Goal: Complete application form: Complete application form

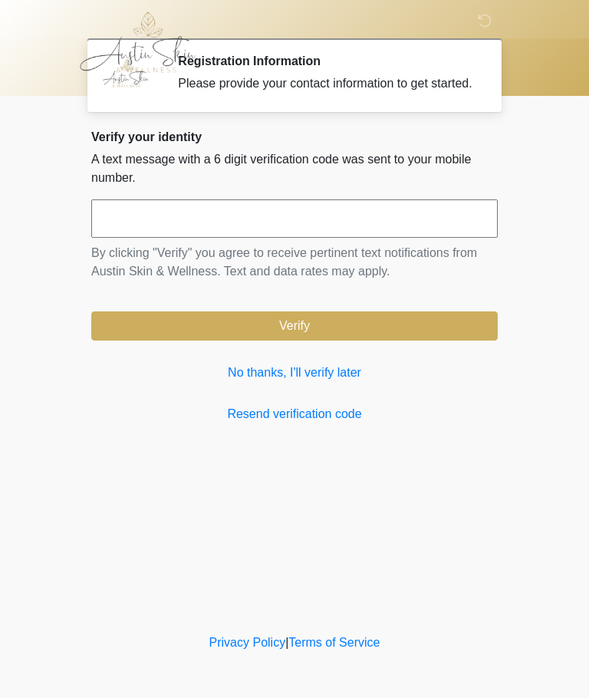
click at [335, 382] on link "No thanks, I'll verify later" at bounding box center [294, 373] width 407 height 18
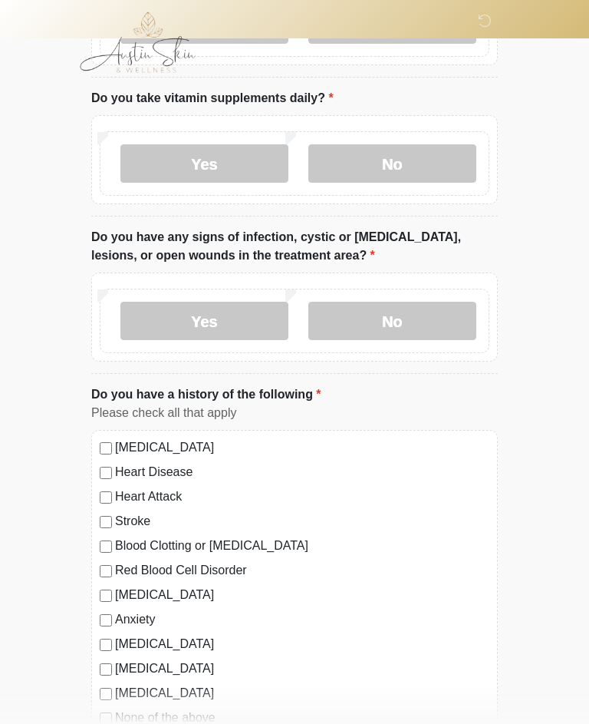
scroll to position [622, 0]
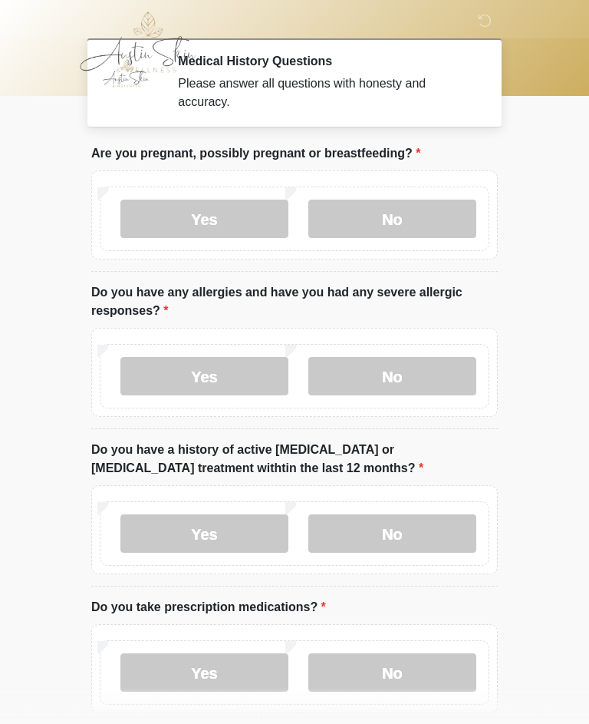
click at [397, 216] on label "No" at bounding box center [393, 219] width 168 height 38
click at [216, 372] on label "Yes" at bounding box center [204, 376] width 168 height 38
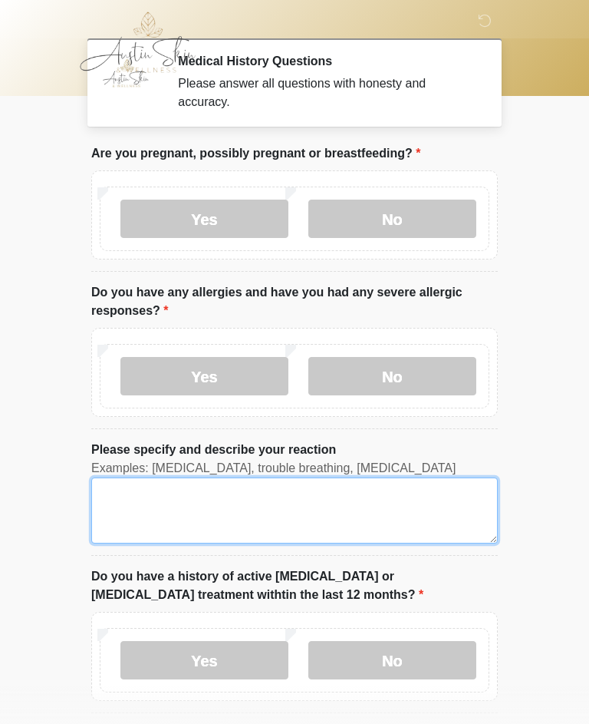
click at [124, 492] on textarea "Please specify and describe your reaction" at bounding box center [294, 510] width 407 height 66
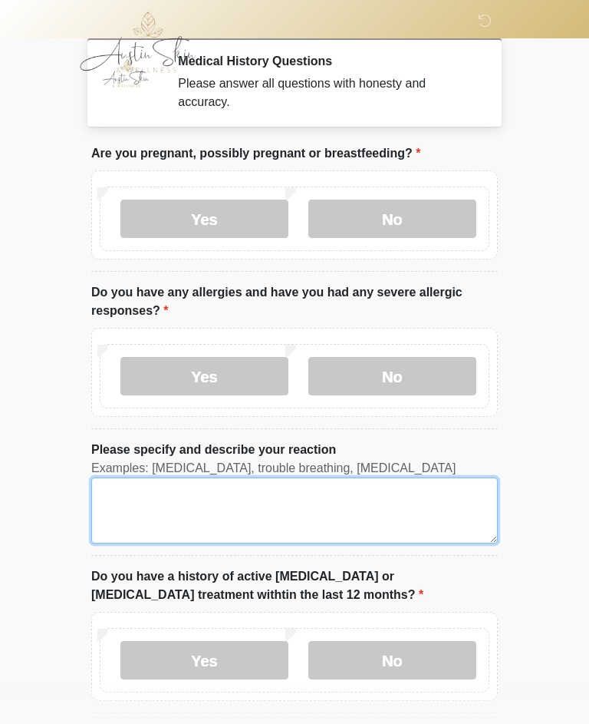
scroll to position [25, 0]
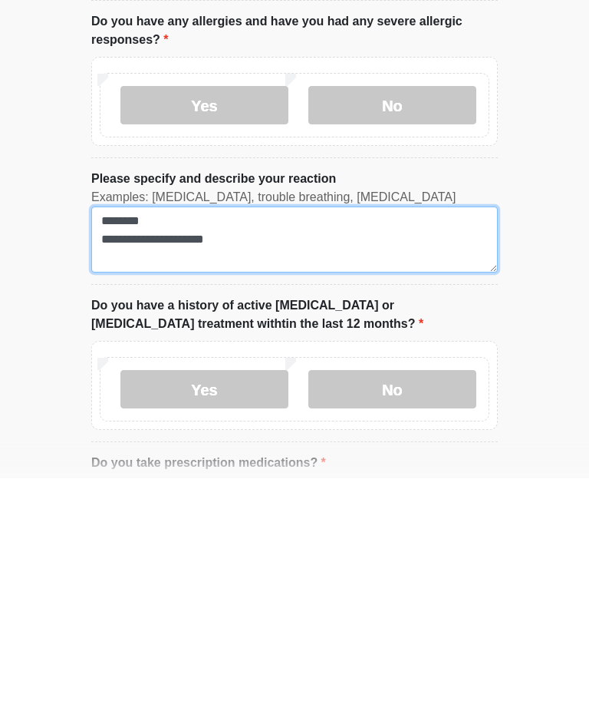
type textarea "**********"
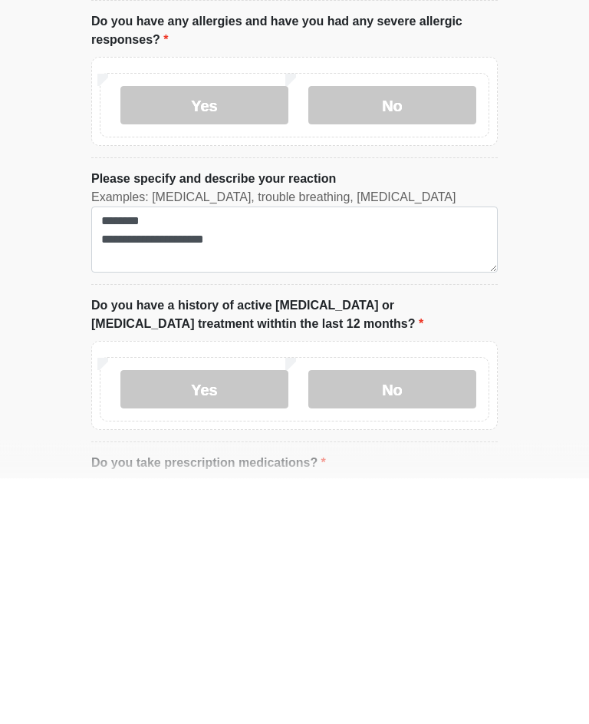
click at [398, 616] on label "No" at bounding box center [393, 635] width 168 height 38
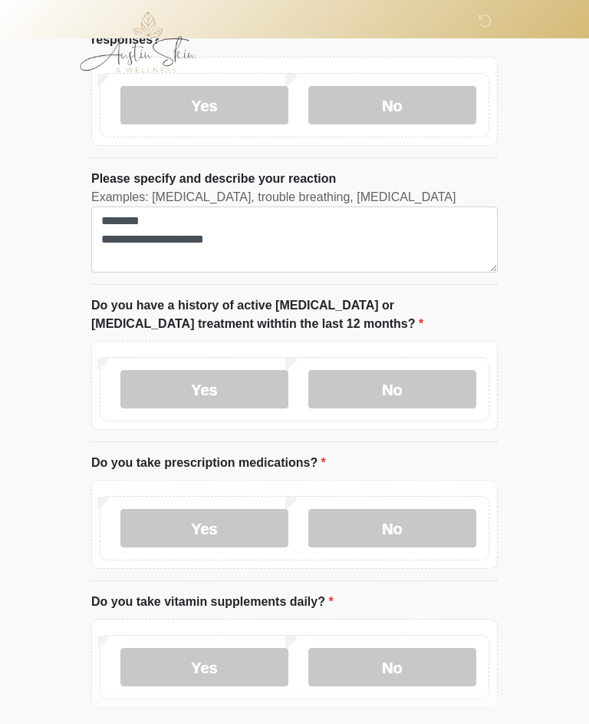
click at [211, 525] on label "Yes" at bounding box center [204, 528] width 168 height 38
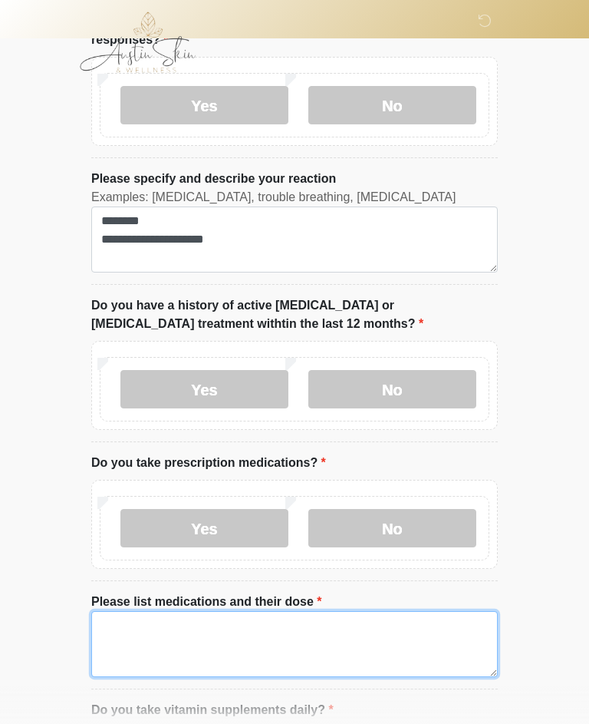
click at [125, 620] on textarea "Please list medications and their dose" at bounding box center [294, 644] width 407 height 66
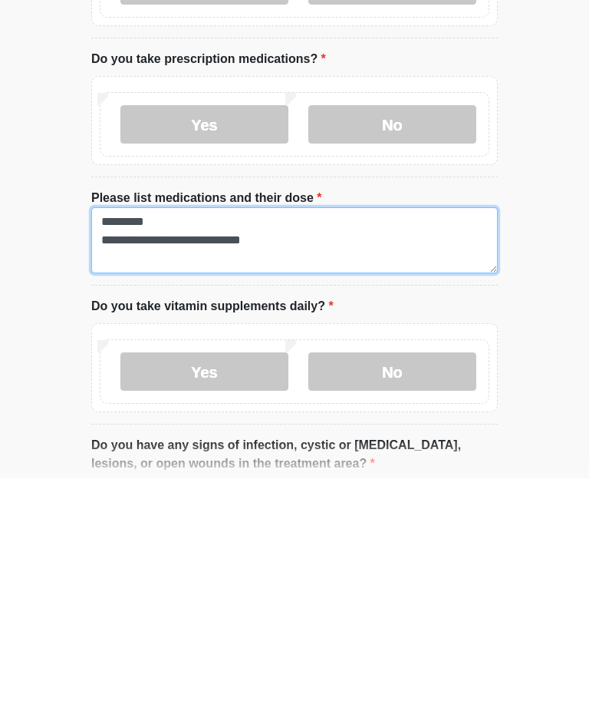
click at [167, 454] on textarea "**********" at bounding box center [294, 487] width 407 height 66
type textarea "**********"
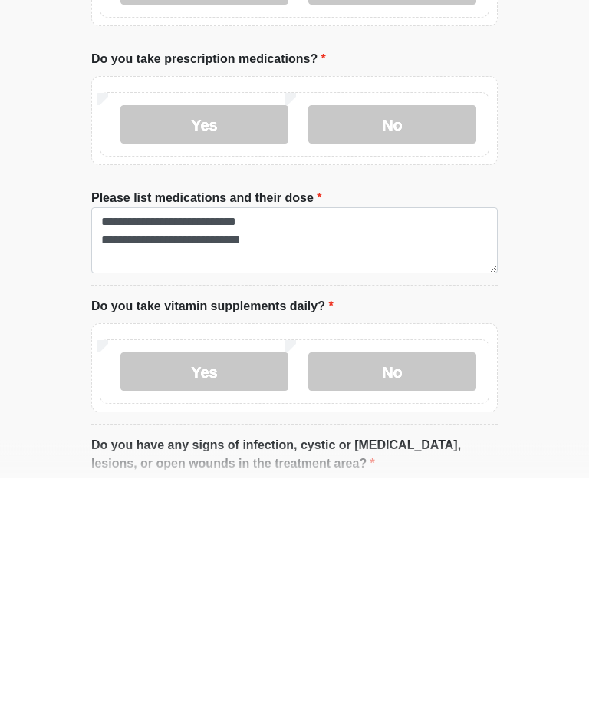
click at [219, 599] on label "Yes" at bounding box center [204, 618] width 168 height 38
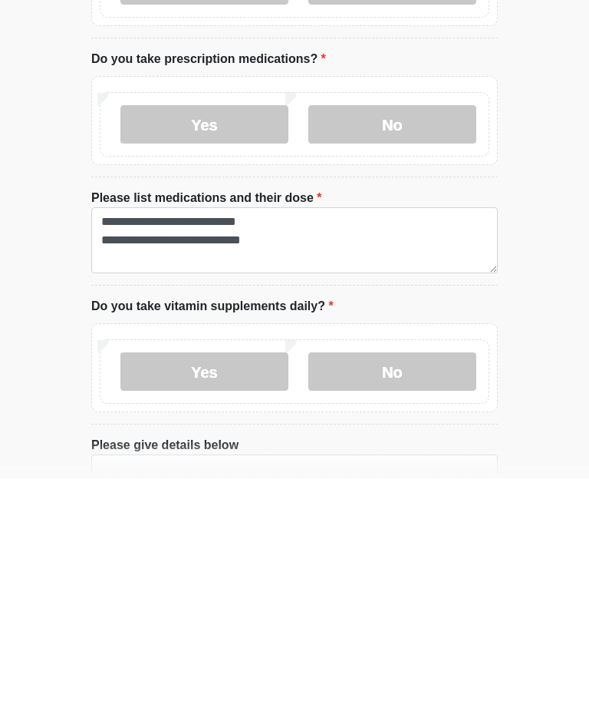
scroll to position [675, 0]
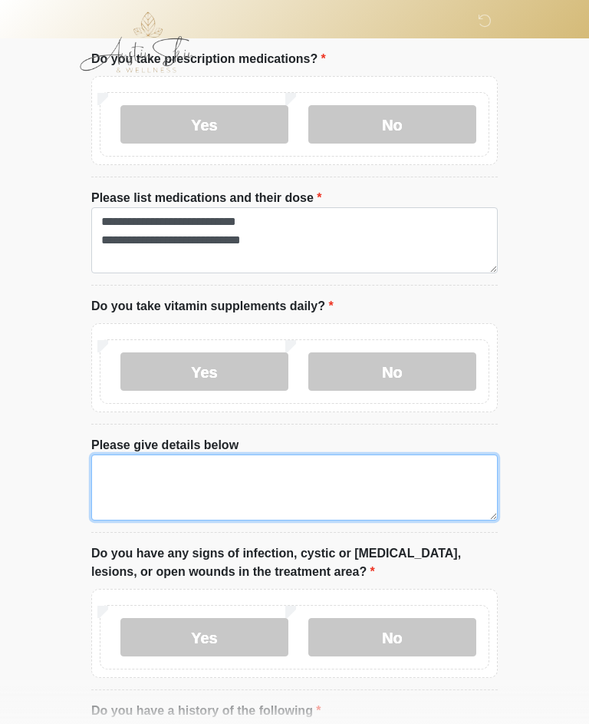
click at [126, 466] on textarea "Please give details below" at bounding box center [294, 487] width 407 height 66
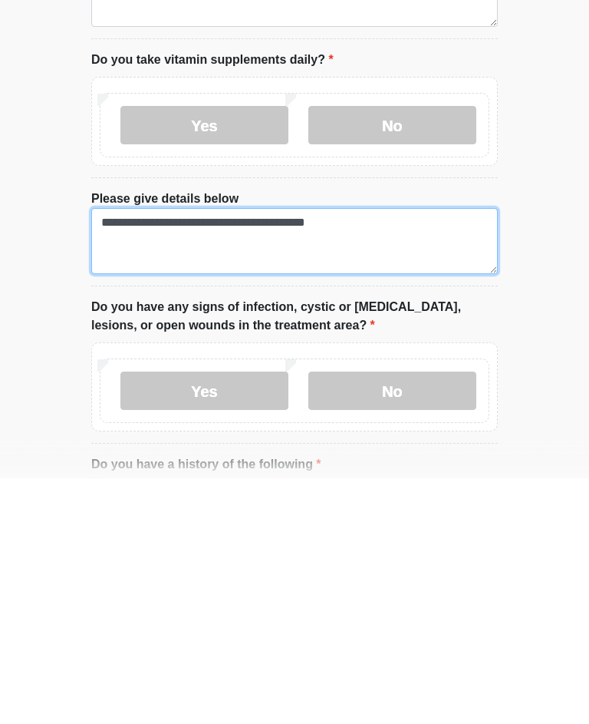
click at [367, 454] on textarea "**********" at bounding box center [294, 487] width 407 height 66
type textarea "**********"
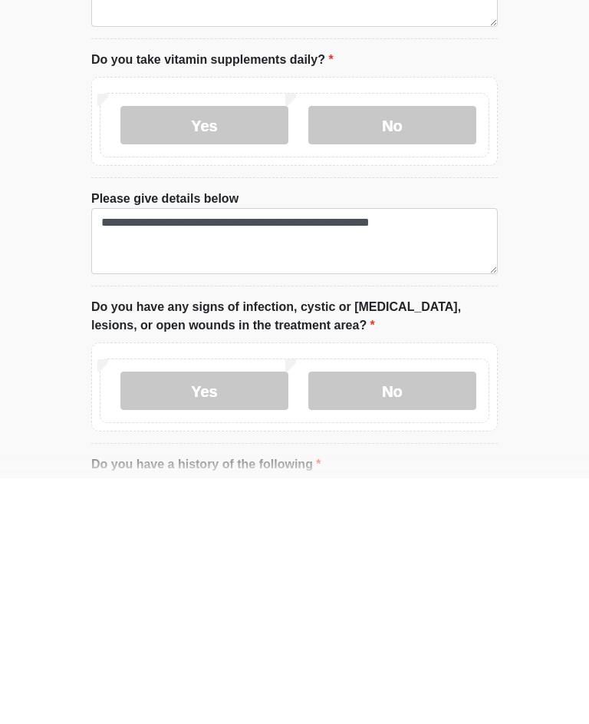
click at [389, 618] on label "No" at bounding box center [393, 637] width 168 height 38
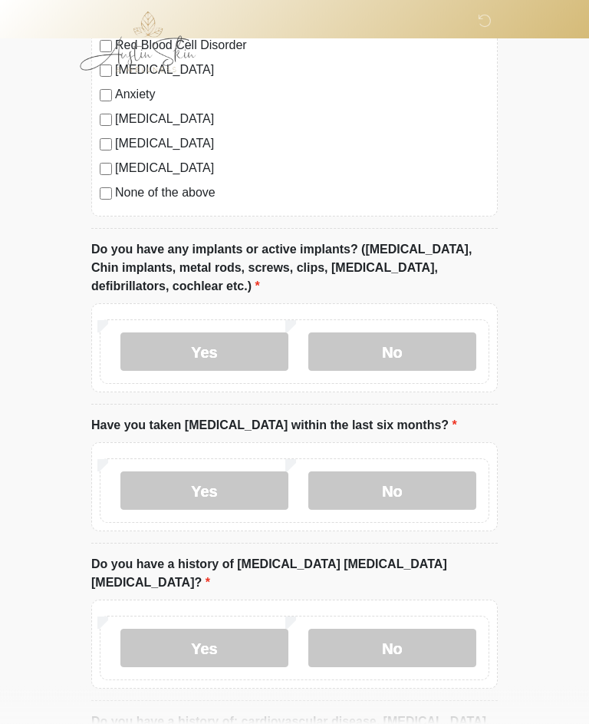
scroll to position [1514, 0]
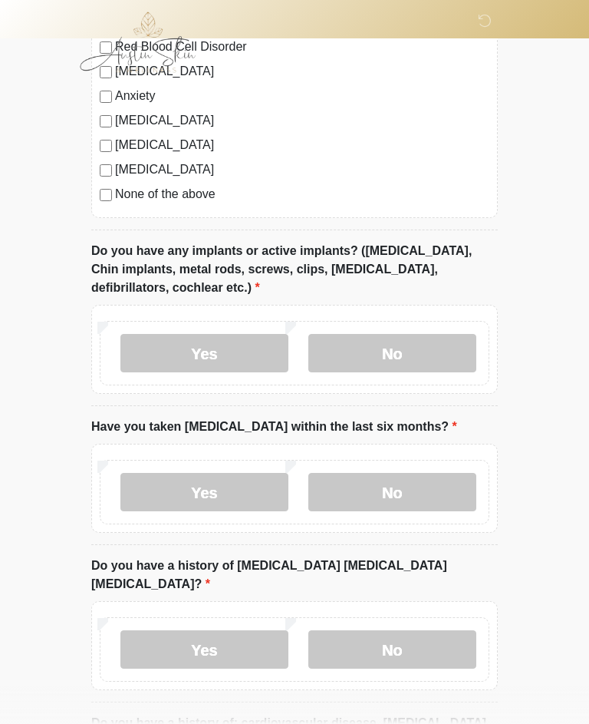
click at [208, 351] on label "Yes" at bounding box center [204, 353] width 168 height 38
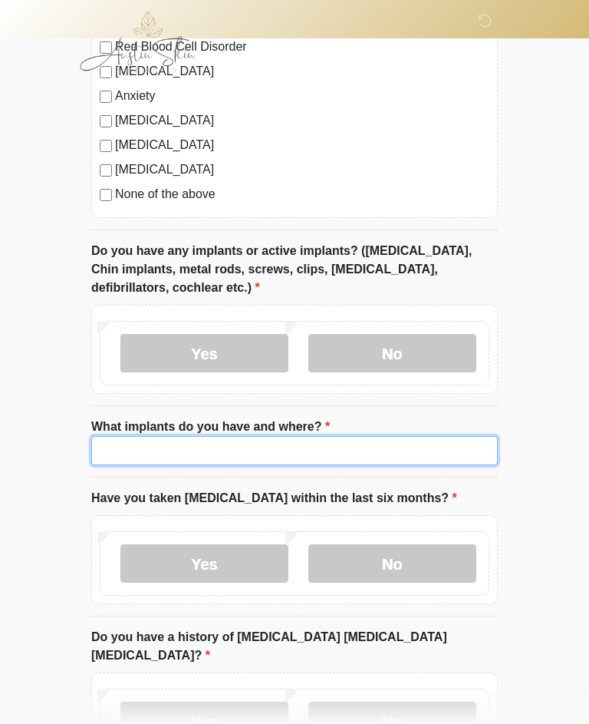
click at [120, 450] on input "What implants do you have and where?" at bounding box center [294, 450] width 407 height 29
click at [394, 447] on input "**********" at bounding box center [294, 450] width 407 height 29
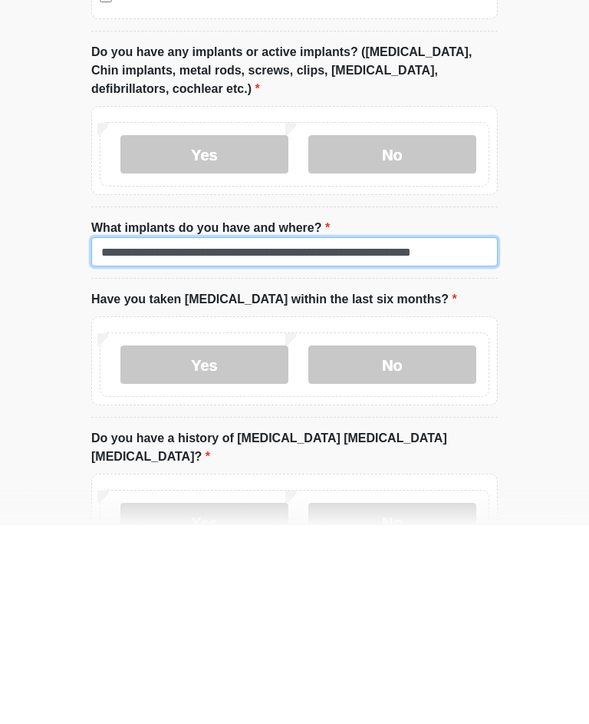
type input "**********"
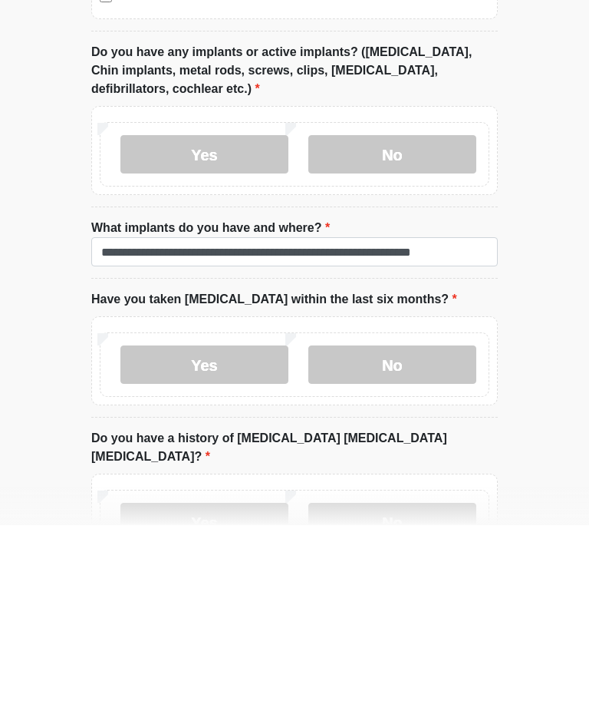
click at [394, 544] on label "No" at bounding box center [393, 563] width 168 height 38
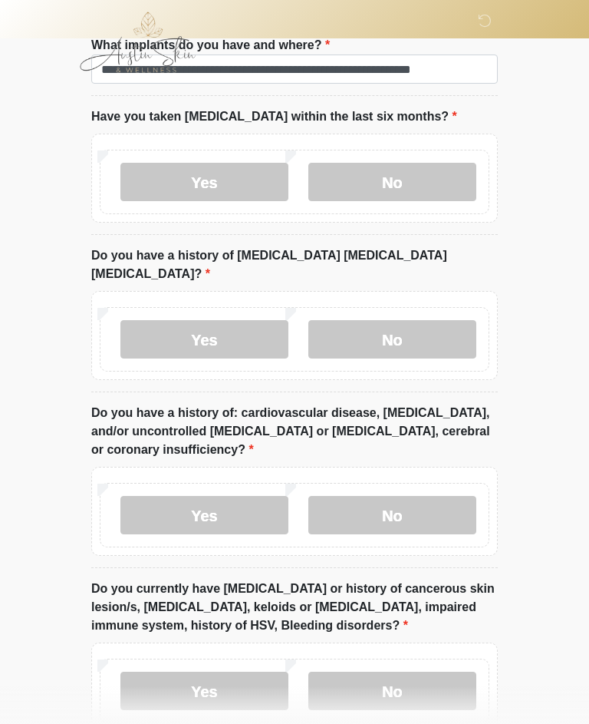
scroll to position [1897, 0]
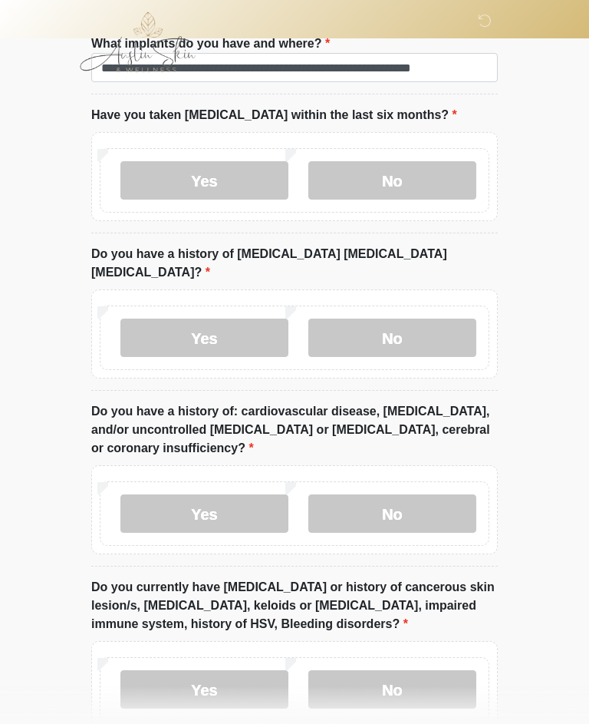
click at [394, 318] on label "No" at bounding box center [393, 337] width 168 height 38
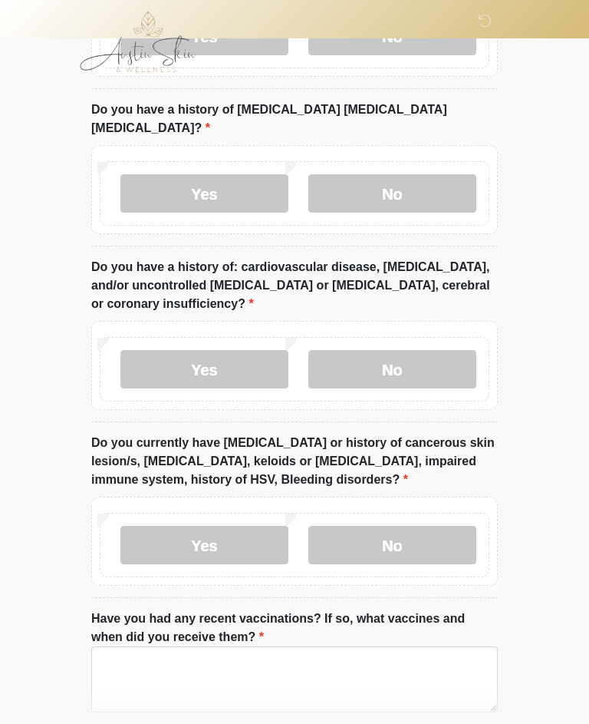
scroll to position [2041, 0]
click at [391, 351] on label "No" at bounding box center [393, 369] width 168 height 38
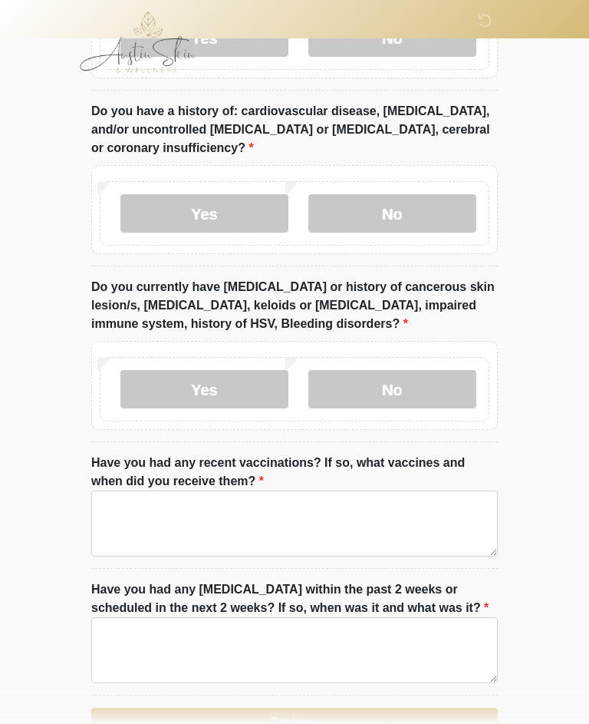
scroll to position [2199, 0]
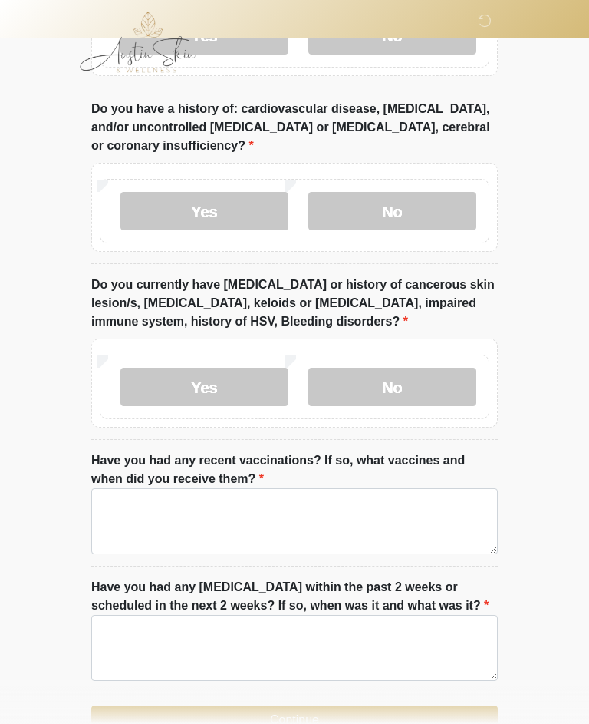
click at [387, 368] on label "No" at bounding box center [393, 387] width 168 height 38
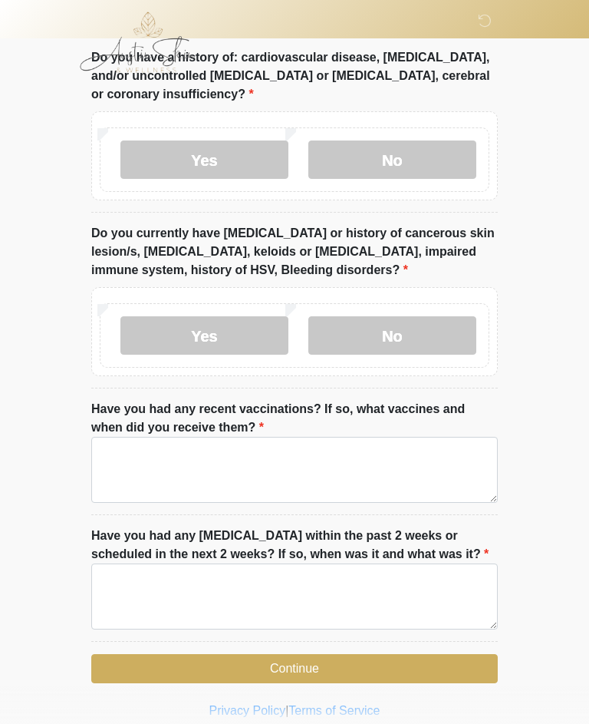
scroll to position [2258, 0]
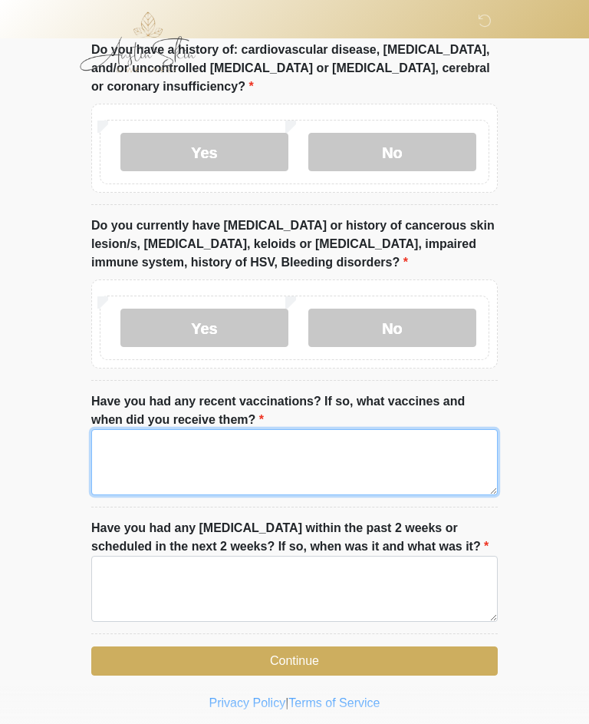
click at [120, 434] on textarea "Have you had any recent vaccinations? If so, what vaccines and when did you rec…" at bounding box center [294, 462] width 407 height 66
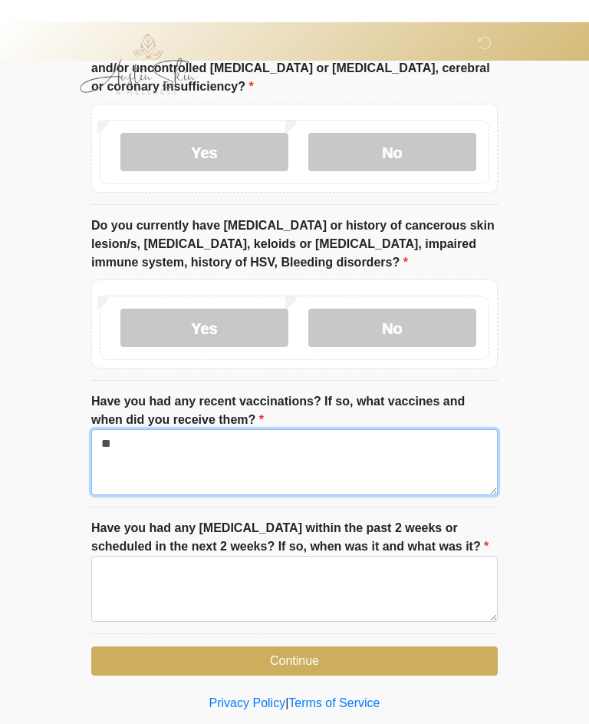
scroll to position [2286, 0]
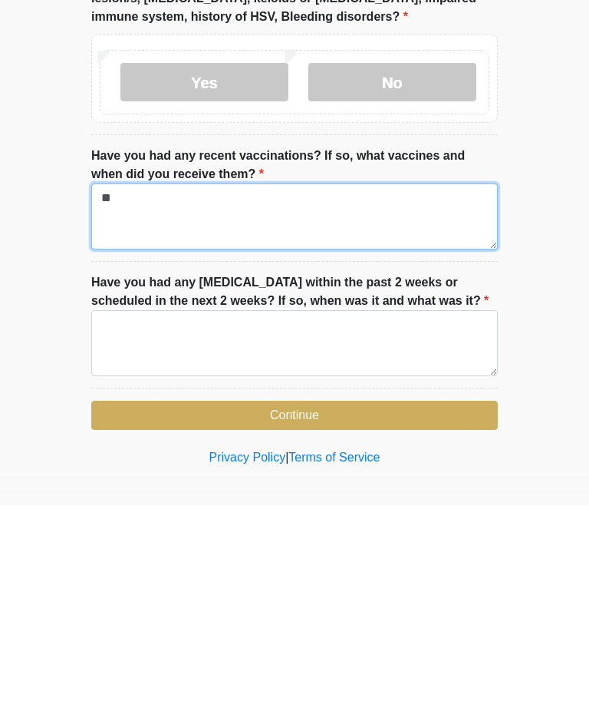
type textarea "**"
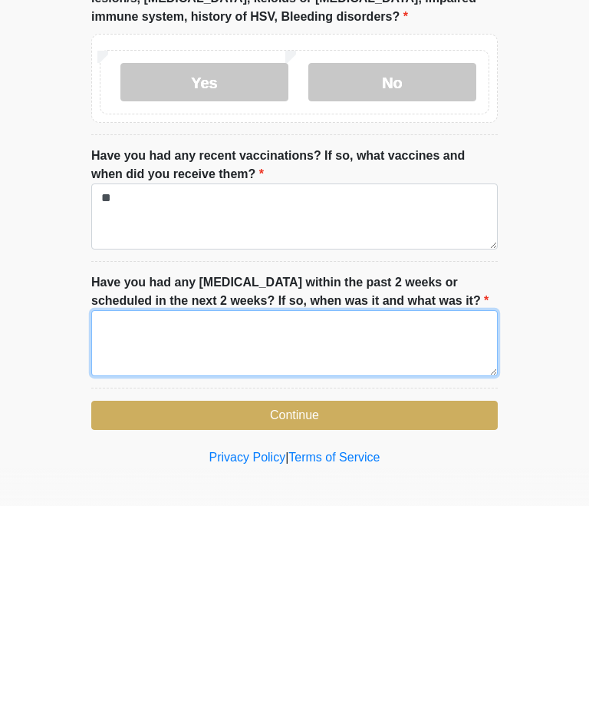
click at [120, 528] on textarea "Have you had any [MEDICAL_DATA] within the past 2 weeks or scheduled in the nex…" at bounding box center [294, 561] width 407 height 66
type textarea "**"
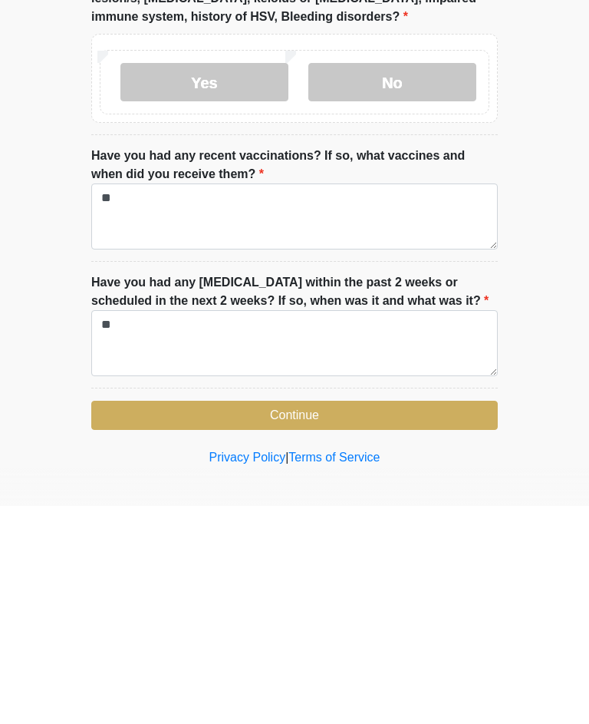
click at [300, 619] on button "Continue" at bounding box center [294, 633] width 407 height 29
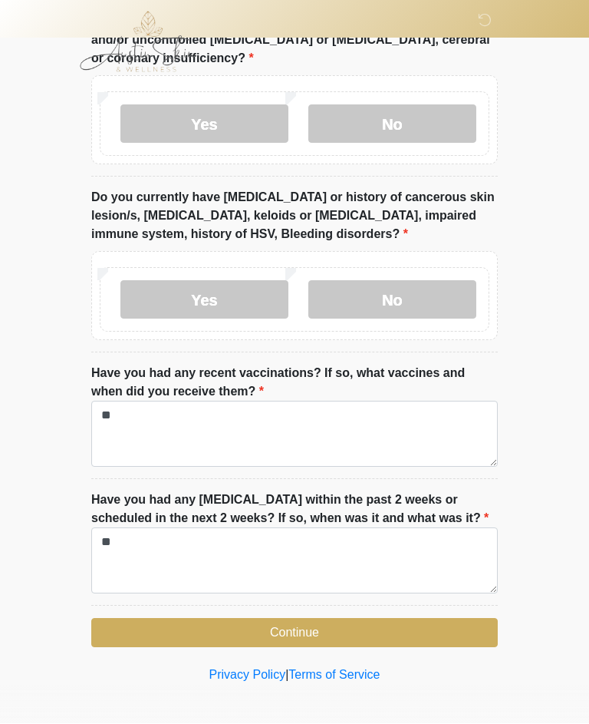
click at [299, 623] on button "Continue" at bounding box center [294, 633] width 407 height 29
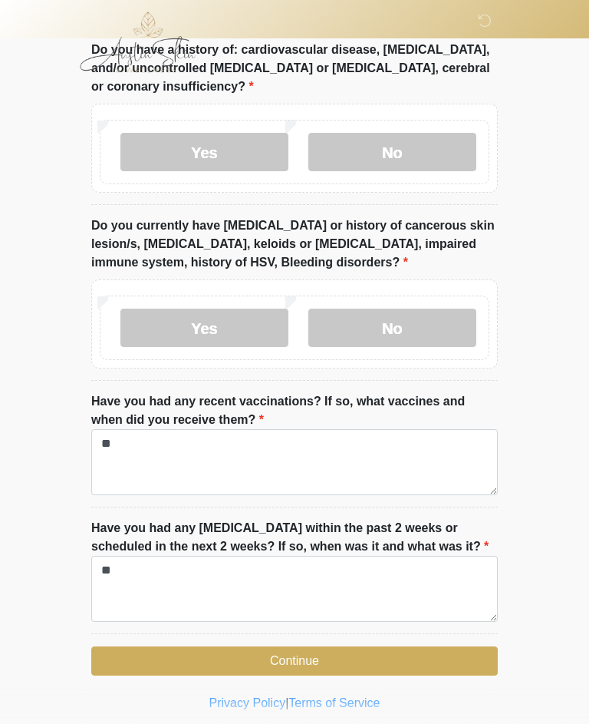
scroll to position [2251, 0]
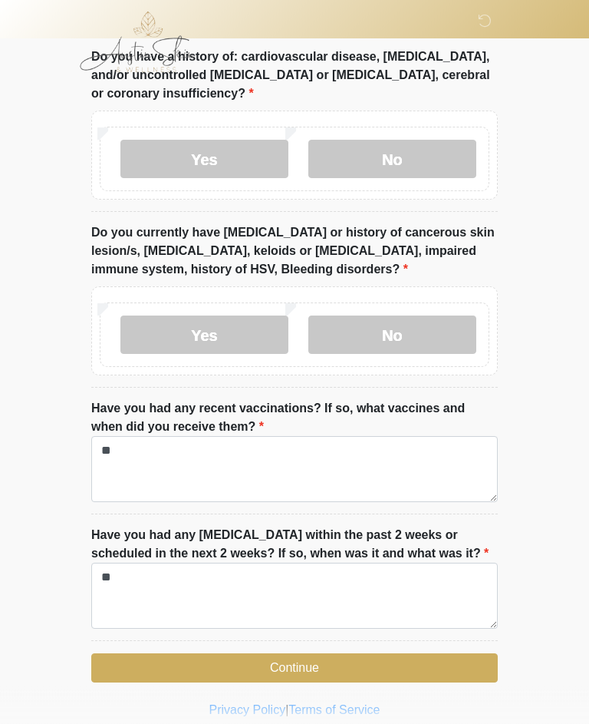
click at [315, 661] on button "Continue" at bounding box center [294, 668] width 407 height 29
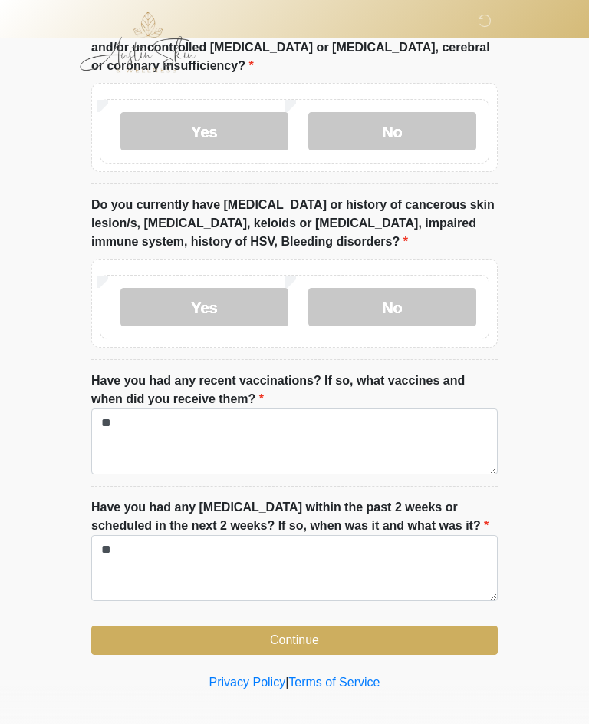
click at [417, 635] on button "Continue" at bounding box center [294, 639] width 407 height 29
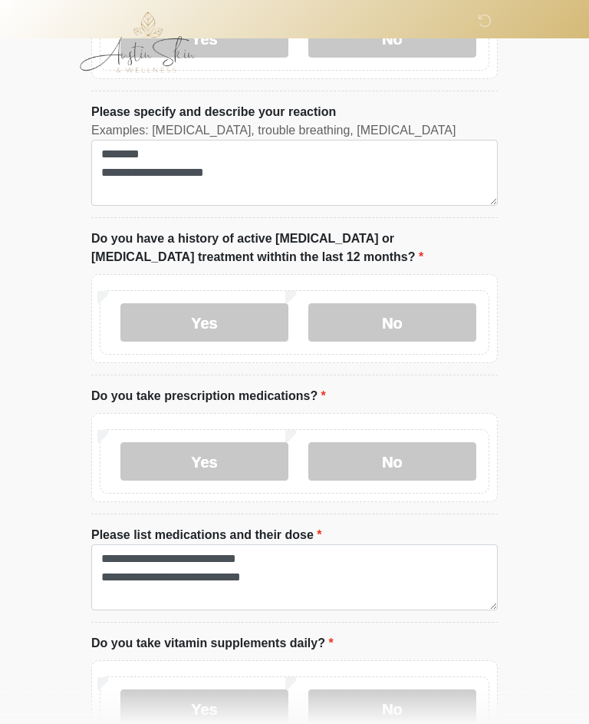
scroll to position [333, 0]
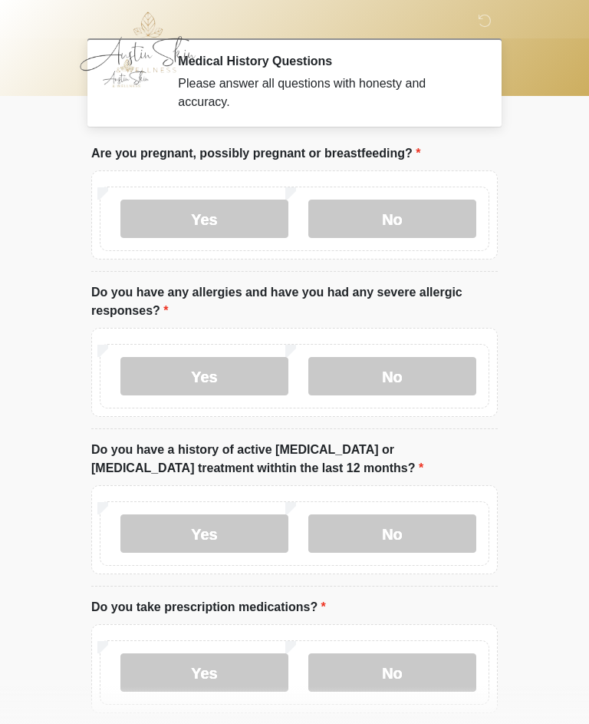
click at [406, 219] on label "No" at bounding box center [393, 219] width 168 height 38
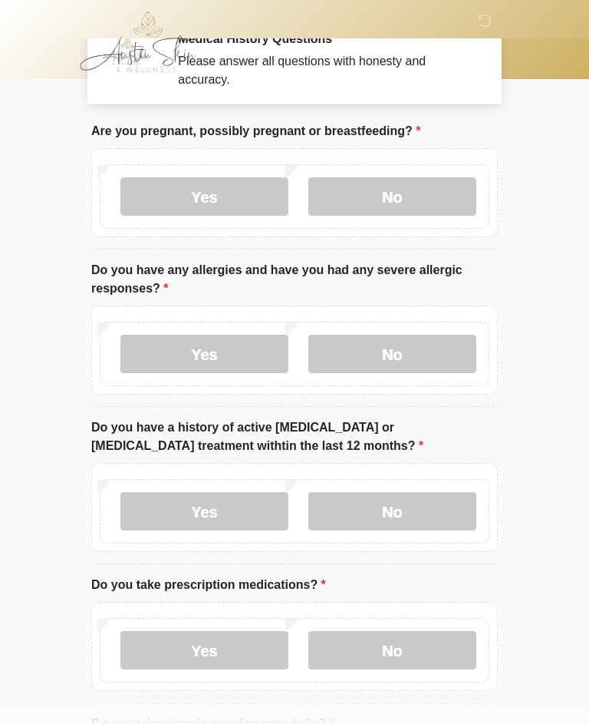
scroll to position [28, 0]
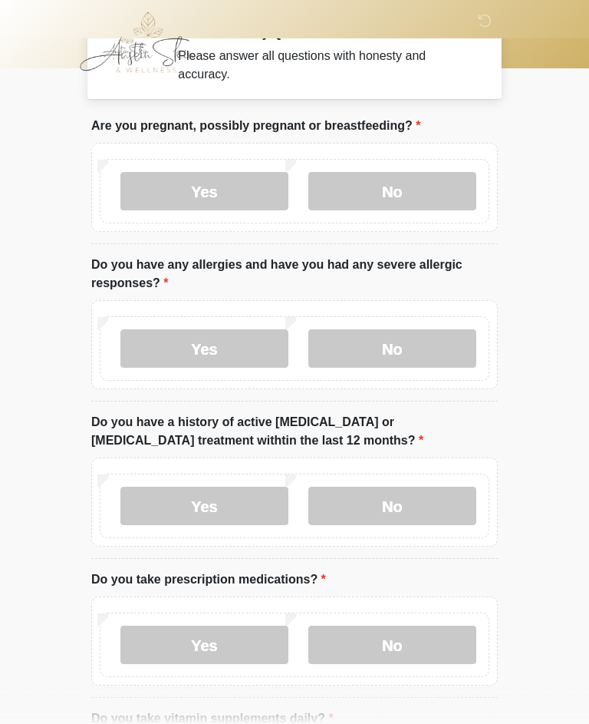
click at [228, 354] on label "Yes" at bounding box center [204, 348] width 168 height 38
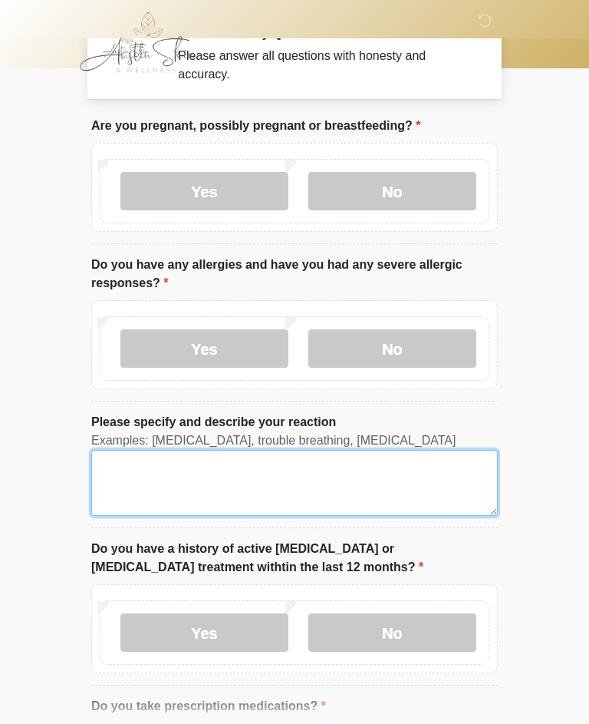
click at [236, 487] on textarea "Please specify and describe your reaction" at bounding box center [294, 483] width 407 height 66
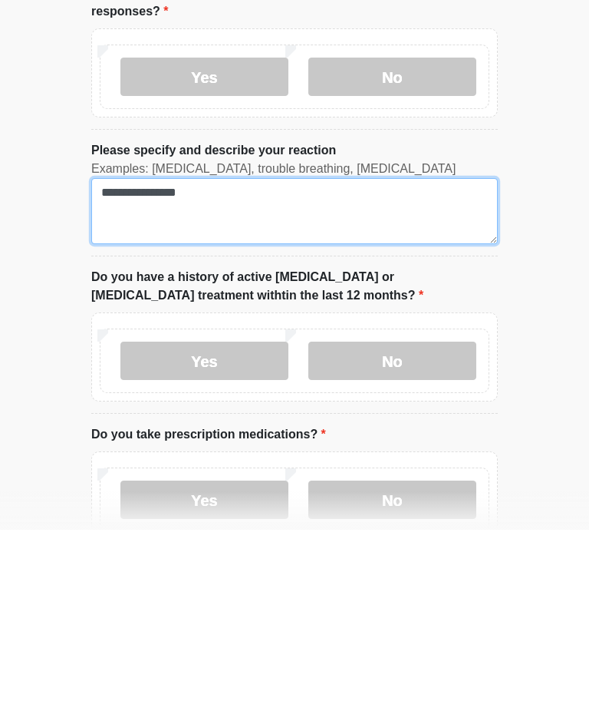
scroll to position [107, 0]
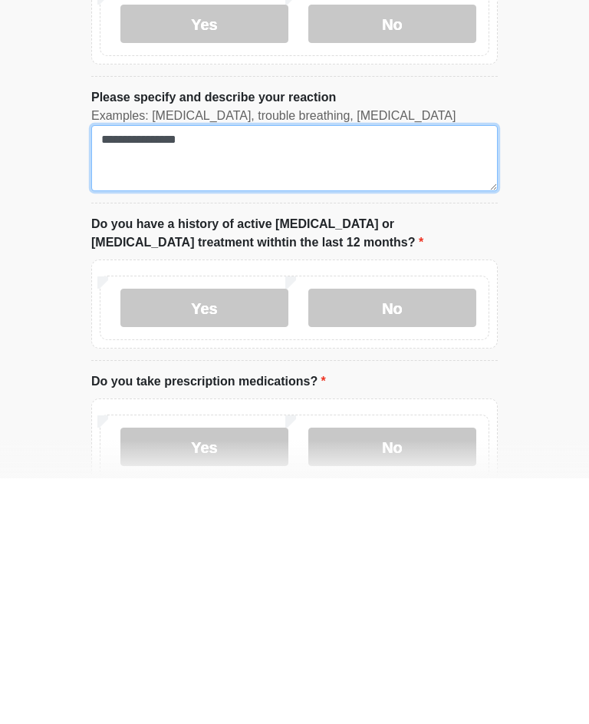
type textarea "**********"
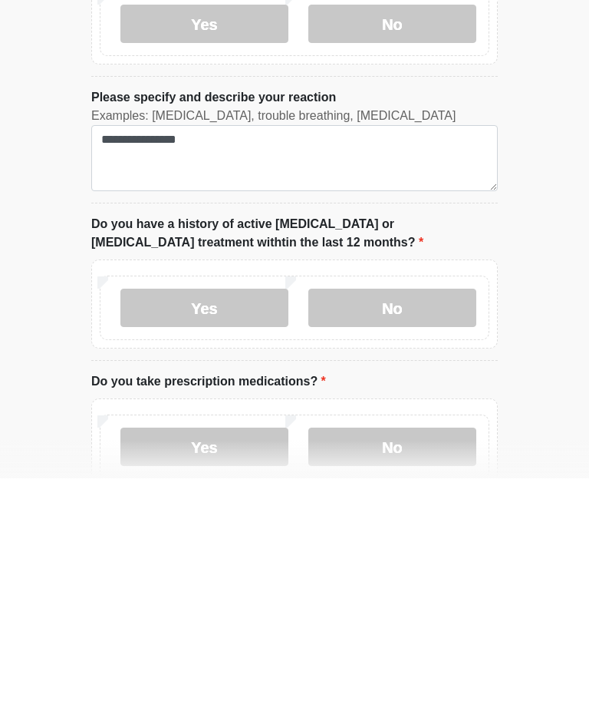
click at [409, 534] on label "No" at bounding box center [393, 553] width 168 height 38
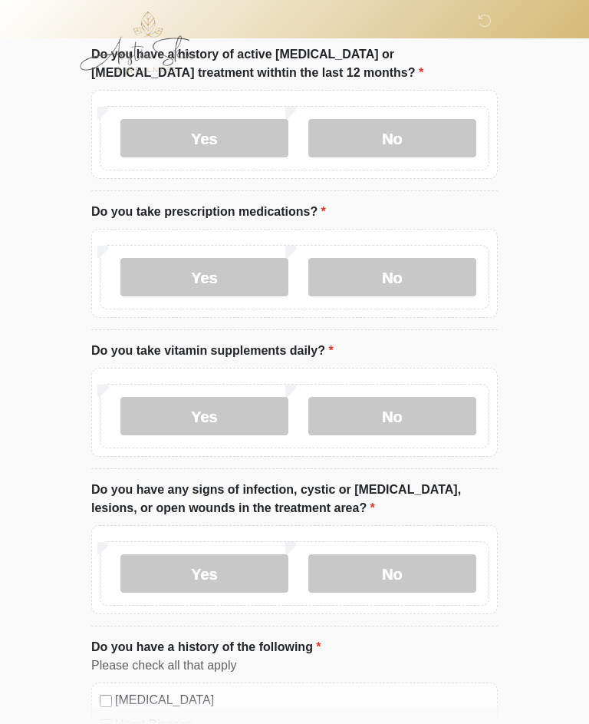
scroll to position [523, 0]
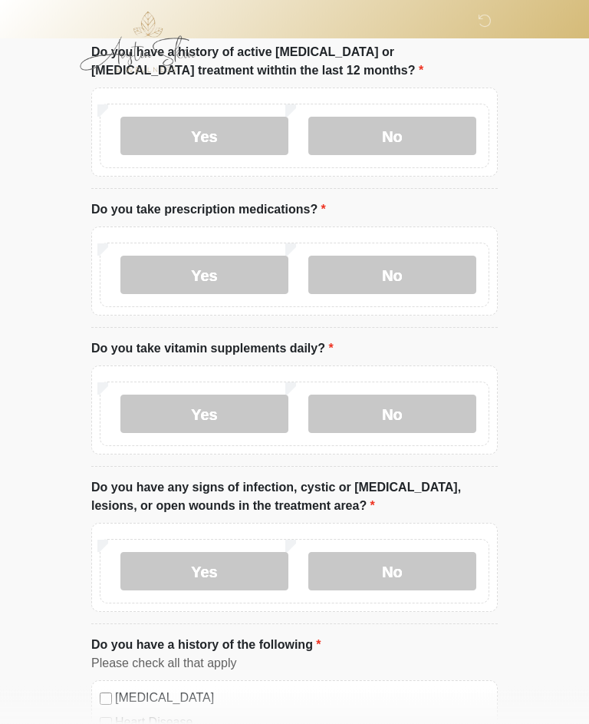
click at [230, 265] on label "Yes" at bounding box center [204, 275] width 168 height 38
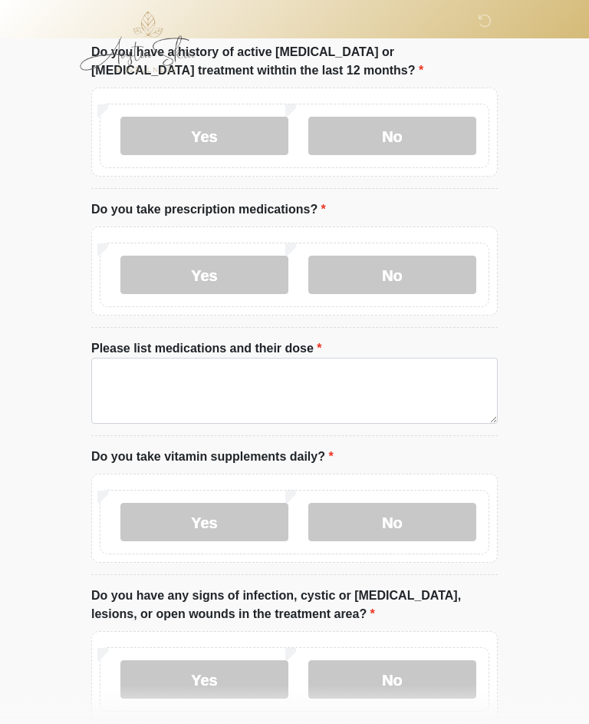
scroll to position [524, 0]
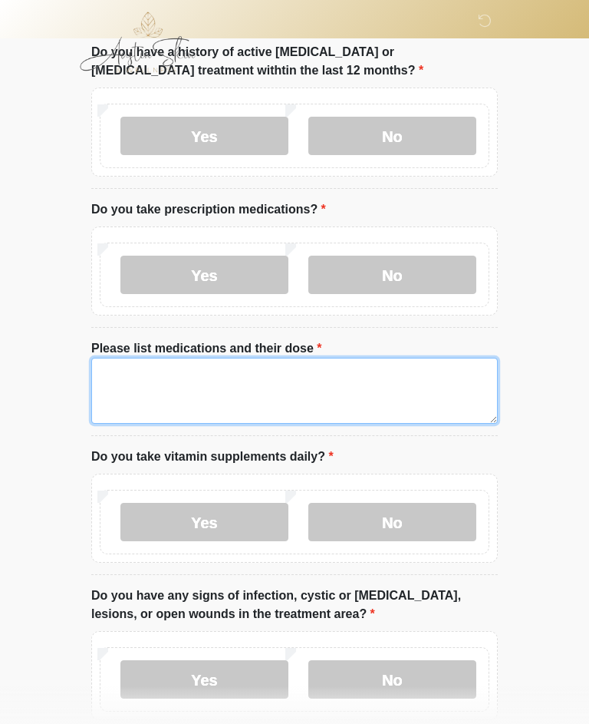
click at [220, 378] on textarea "Please list medications and their dose" at bounding box center [294, 391] width 407 height 66
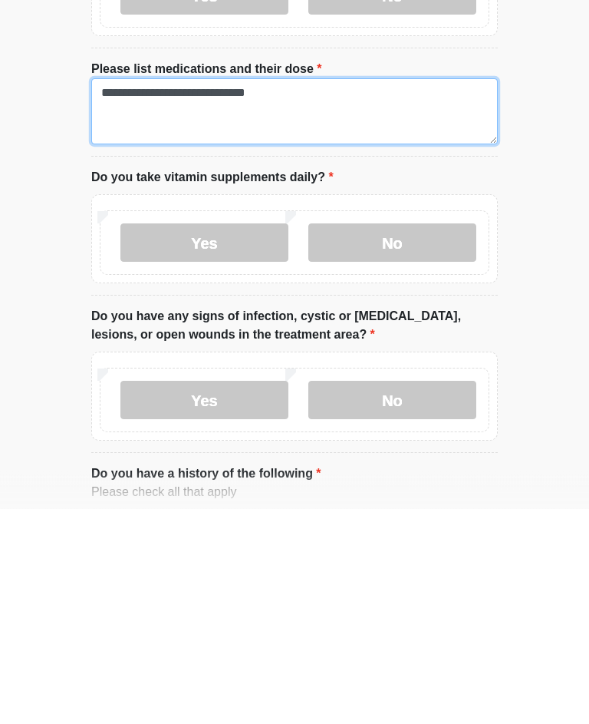
scroll to position [596, 0]
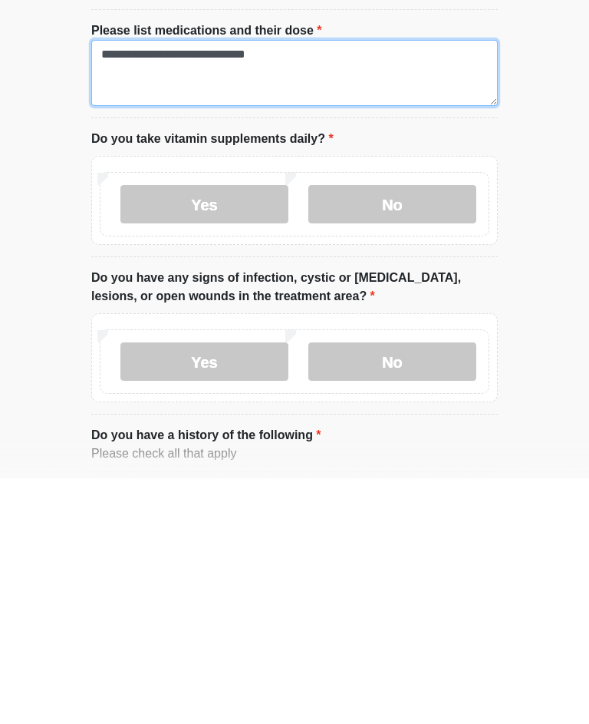
type textarea "**********"
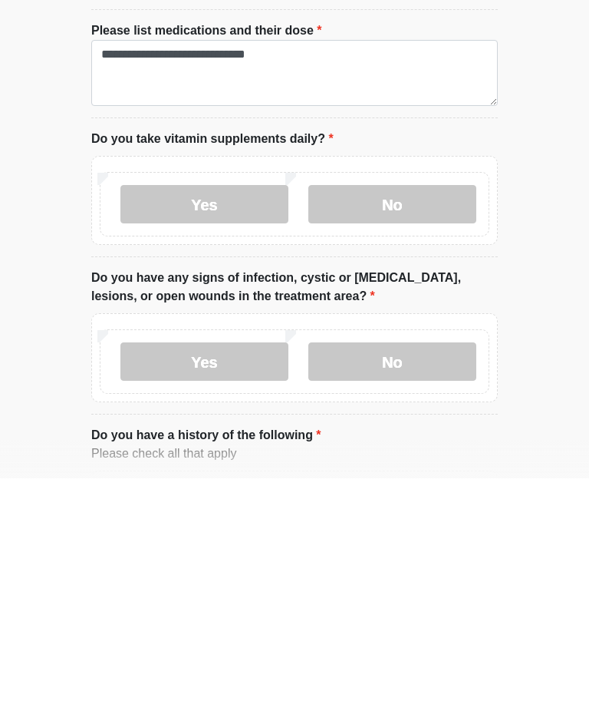
click at [221, 431] on label "Yes" at bounding box center [204, 450] width 168 height 38
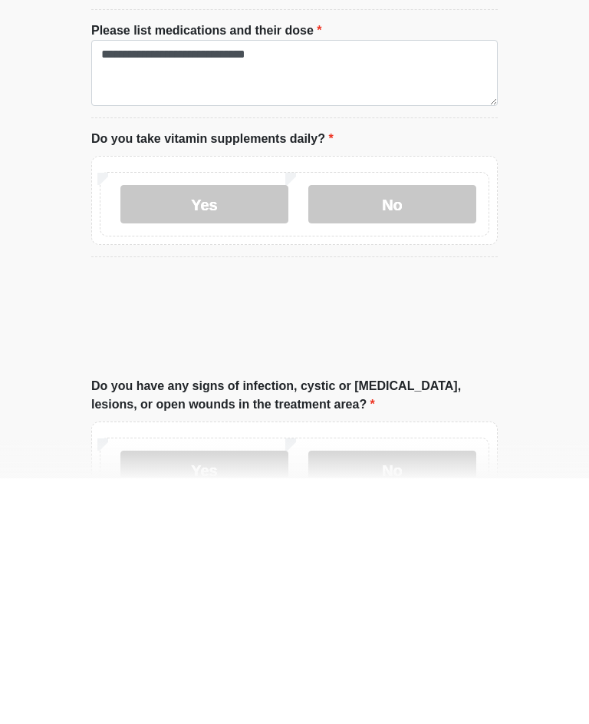
scroll to position [842, 0]
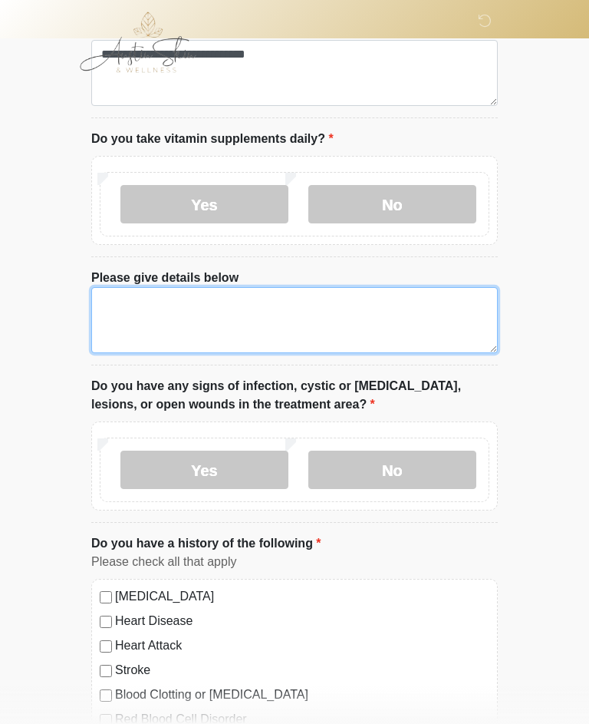
click at [318, 322] on textarea "Please give details below" at bounding box center [294, 320] width 407 height 66
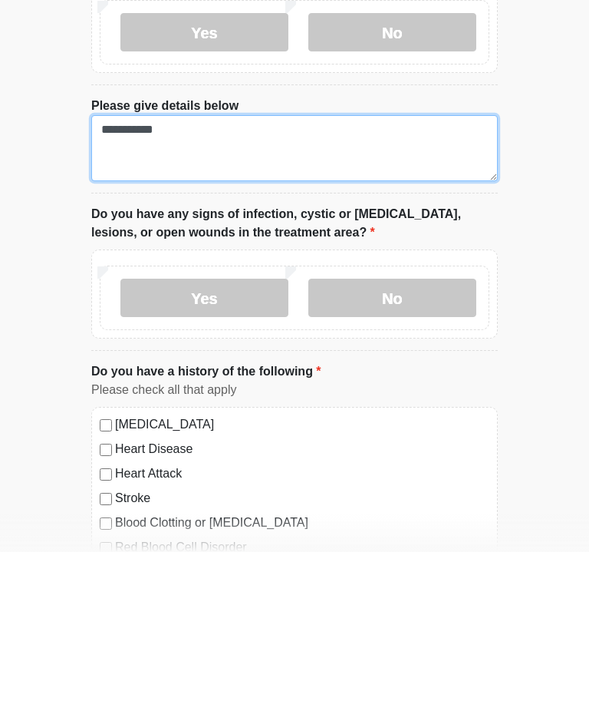
type textarea "**********"
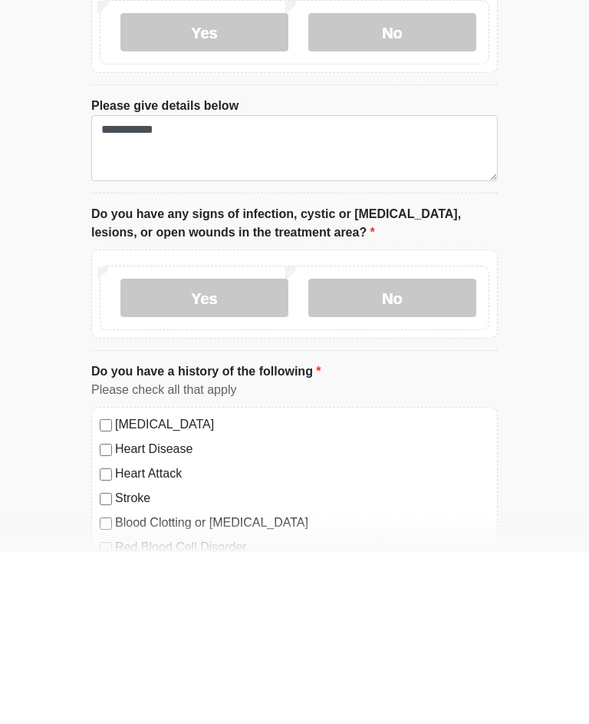
click at [414, 450] on label "No" at bounding box center [393, 469] width 168 height 38
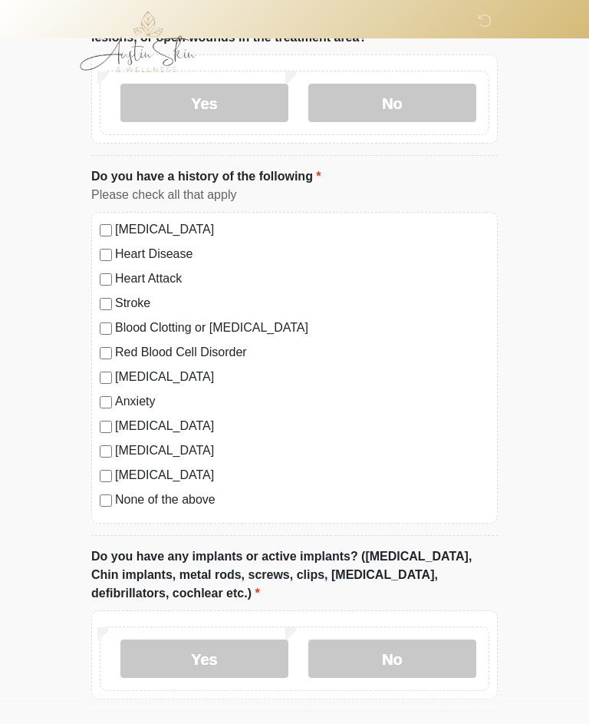
scroll to position [1225, 0]
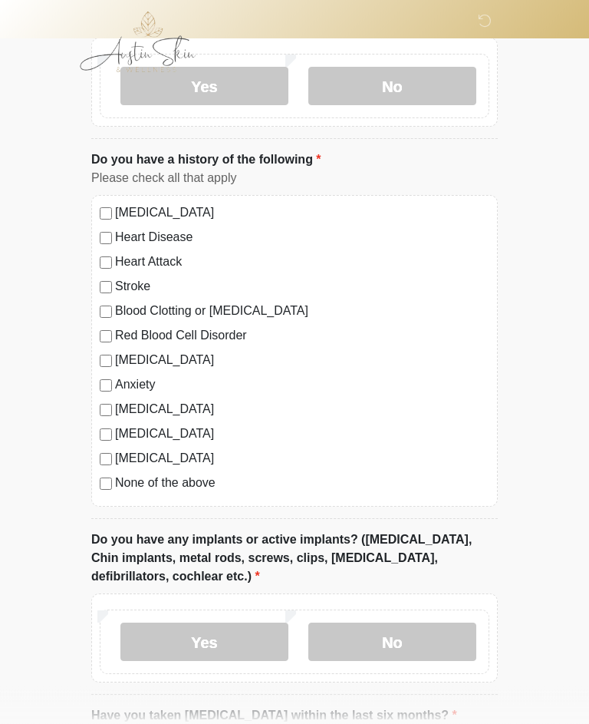
click at [95, 480] on div "High Blood Pressure Heart Disease Heart Attack Stroke Blood Clotting or Bleedin…" at bounding box center [294, 352] width 407 height 312
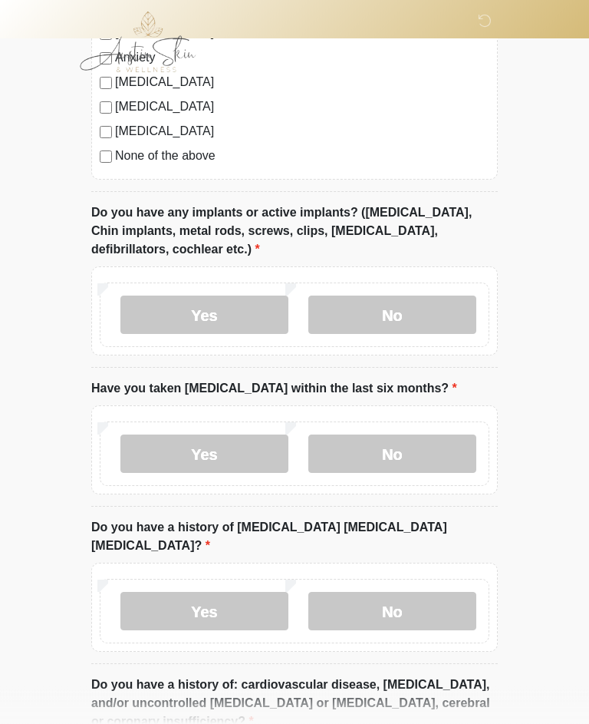
scroll to position [1554, 0]
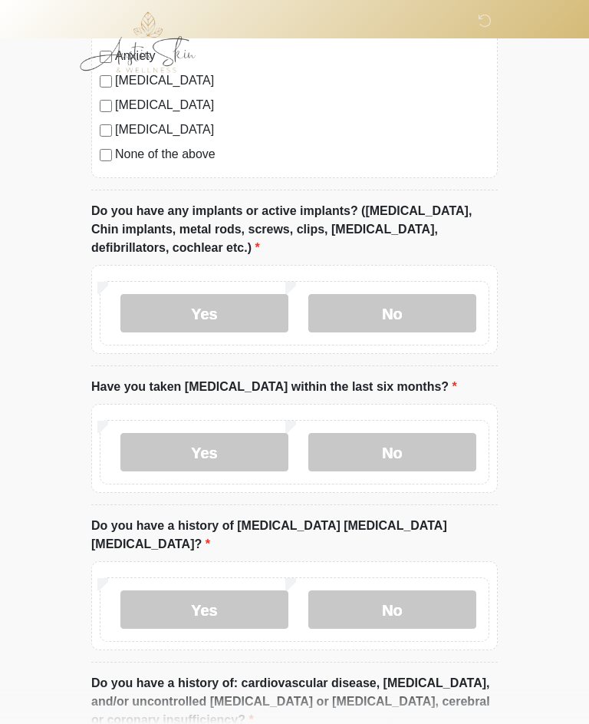
click at [415, 313] on label "No" at bounding box center [393, 313] width 168 height 38
click at [231, 312] on label "Yes" at bounding box center [204, 313] width 168 height 38
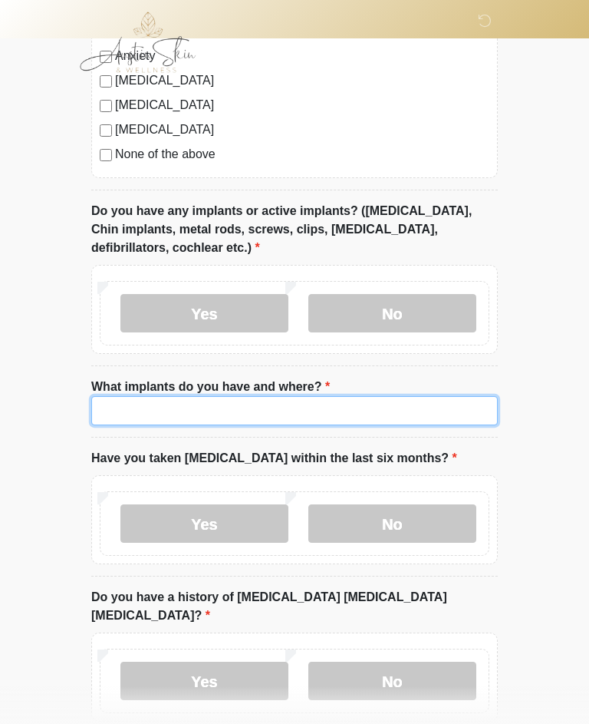
click at [247, 410] on input "What implants do you have and where?" at bounding box center [294, 410] width 407 height 29
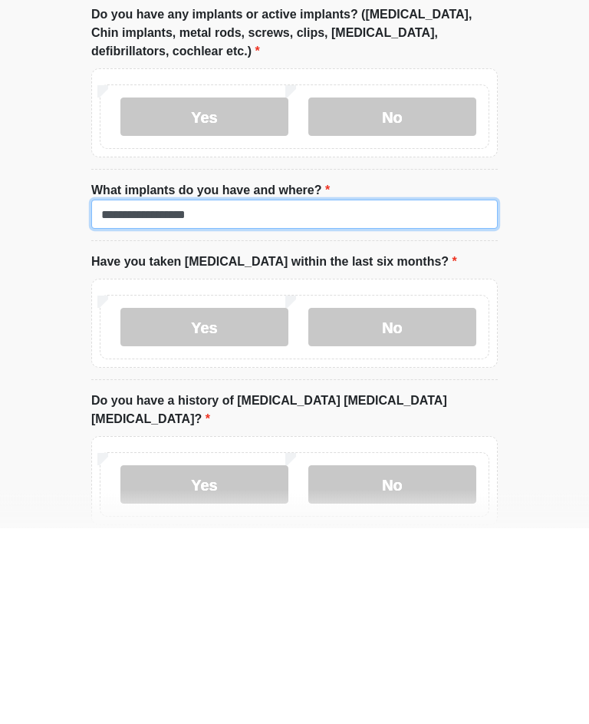
type input "**********"
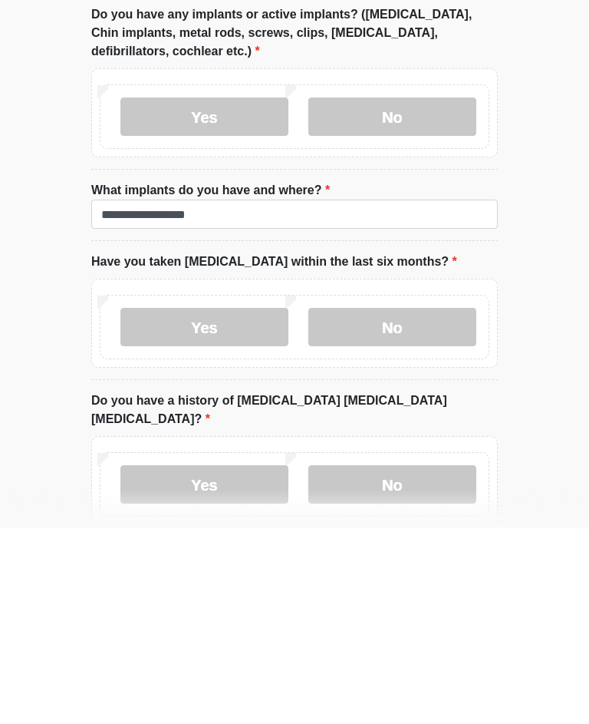
click at [410, 504] on label "No" at bounding box center [393, 523] width 168 height 38
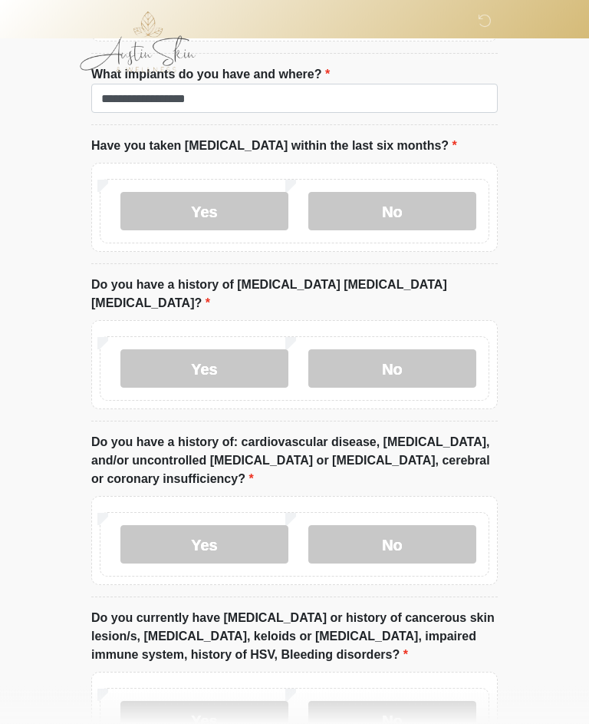
scroll to position [1868, 0]
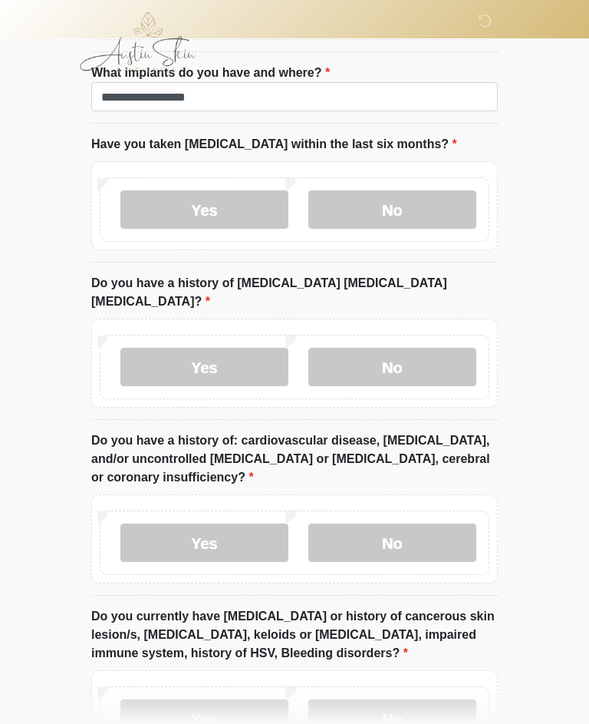
click at [402, 348] on label "No" at bounding box center [393, 367] width 168 height 38
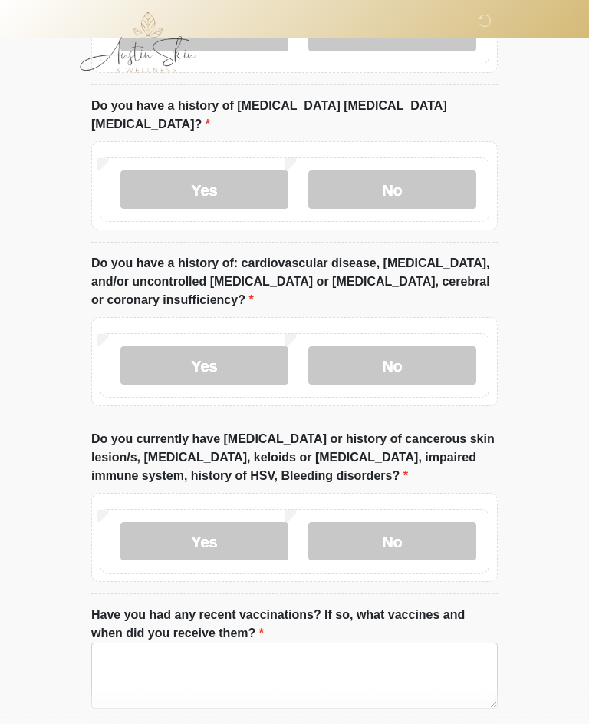
scroll to position [2047, 0]
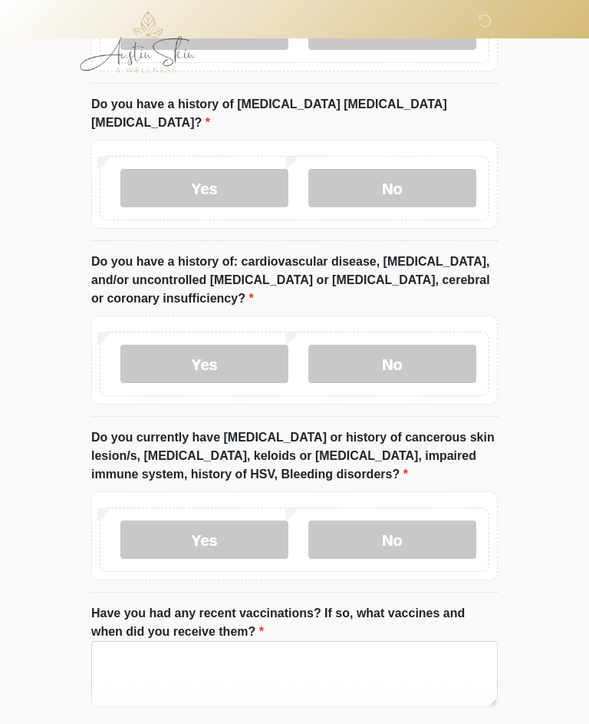
click at [426, 355] on label "No" at bounding box center [393, 364] width 168 height 38
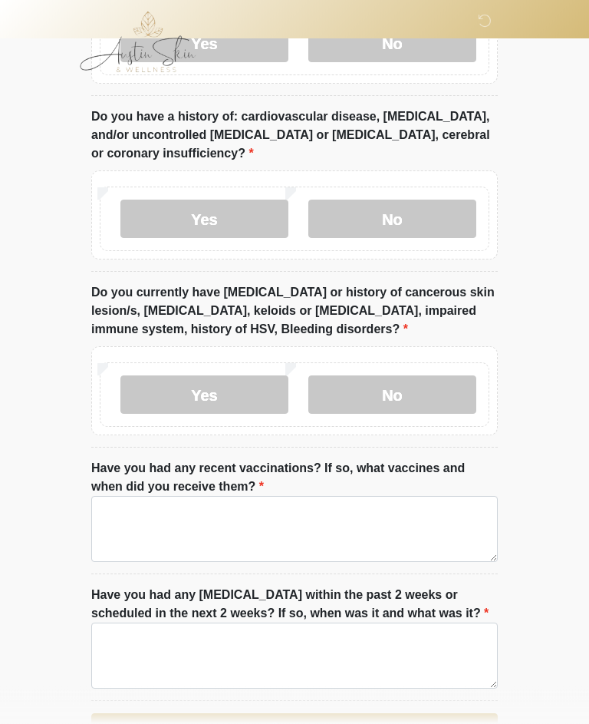
scroll to position [2194, 0]
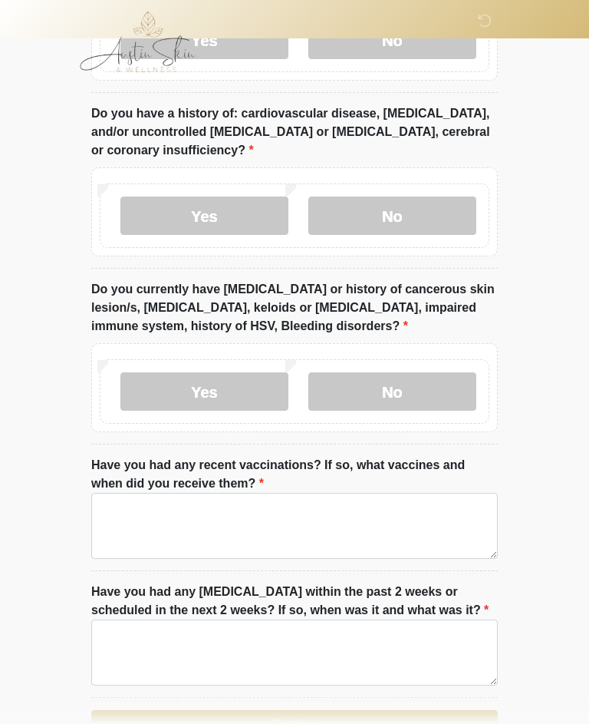
click at [415, 373] on label "No" at bounding box center [393, 392] width 168 height 38
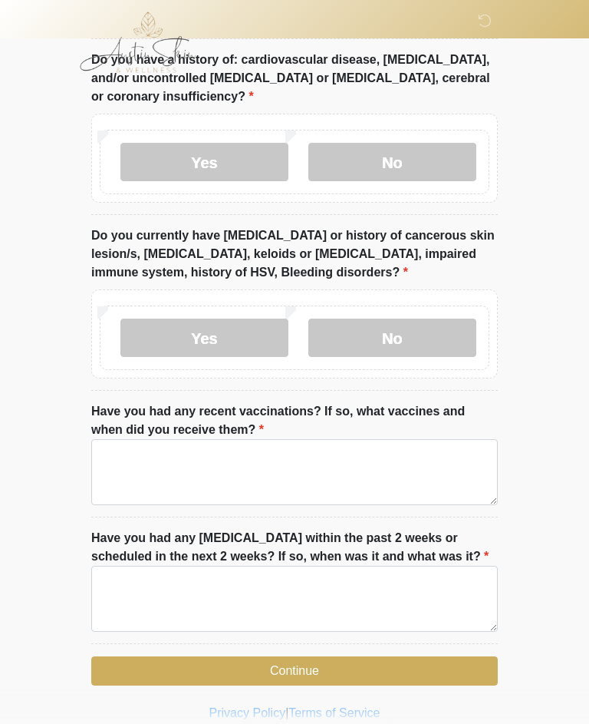
scroll to position [2258, 0]
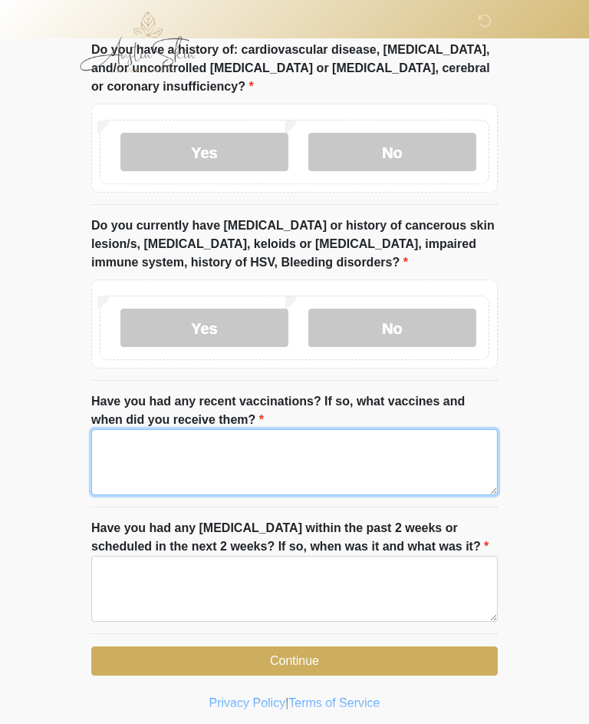
click at [344, 438] on textarea "Have you had any recent vaccinations? If so, what vaccines and when did you rec…" at bounding box center [294, 462] width 407 height 66
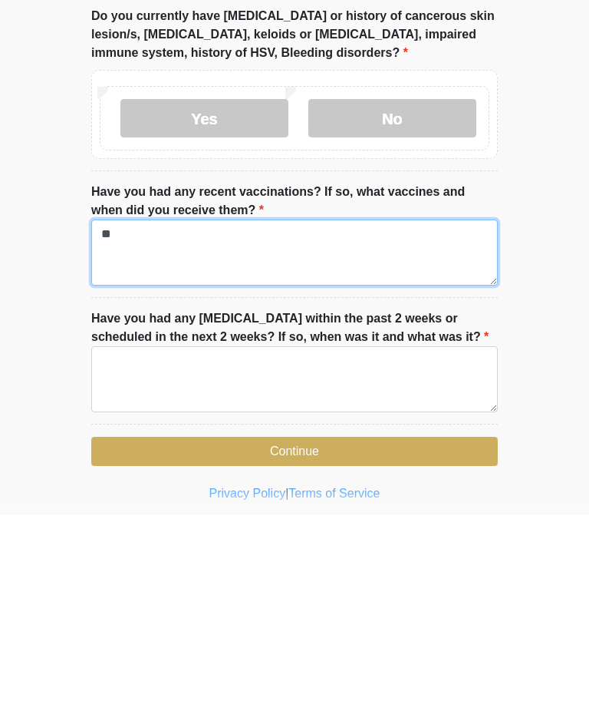
type textarea "**"
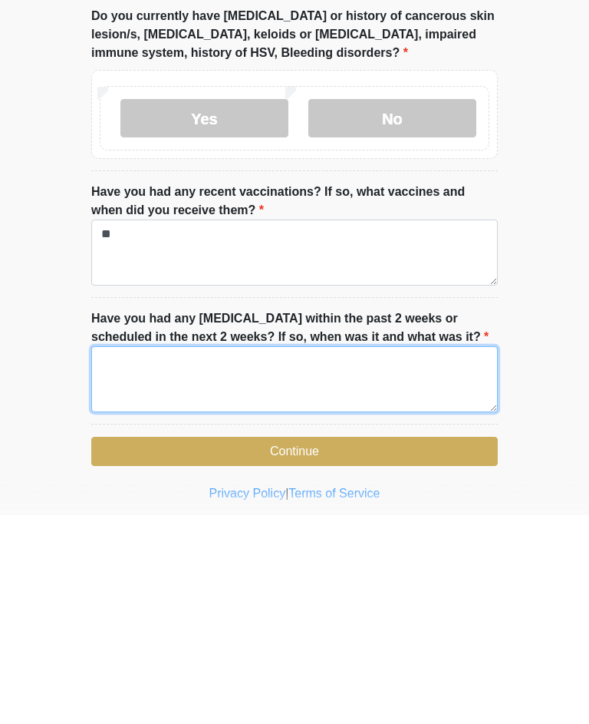
click at [355, 556] on textarea "Have you had any dental procedures within the past 2 weeks or scheduled in the …" at bounding box center [294, 589] width 407 height 66
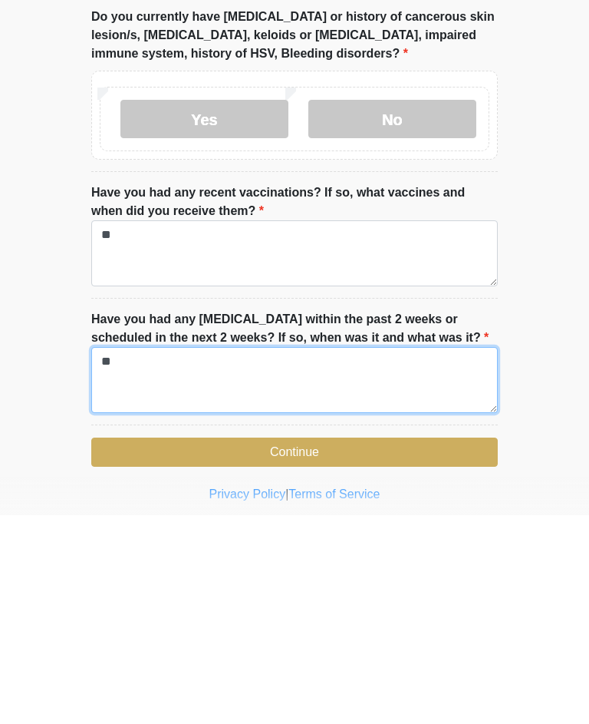
type textarea "**"
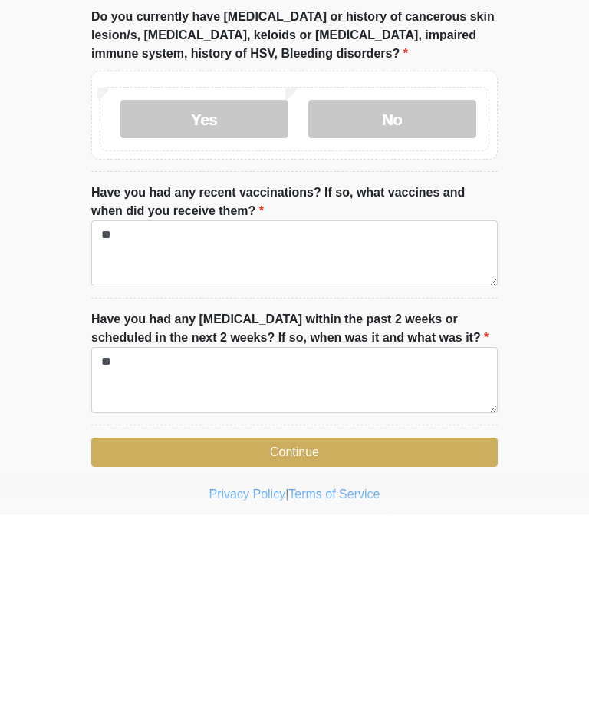
click at [360, 646] on button "Continue" at bounding box center [294, 660] width 407 height 29
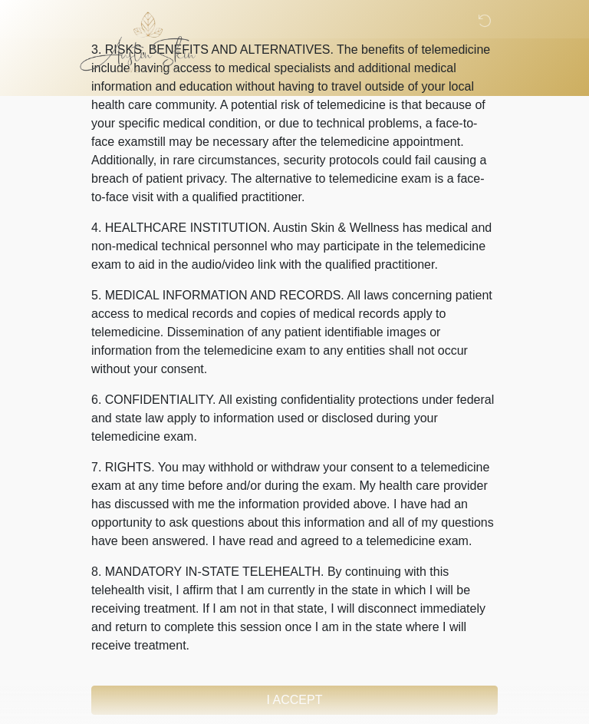
scroll to position [0, 0]
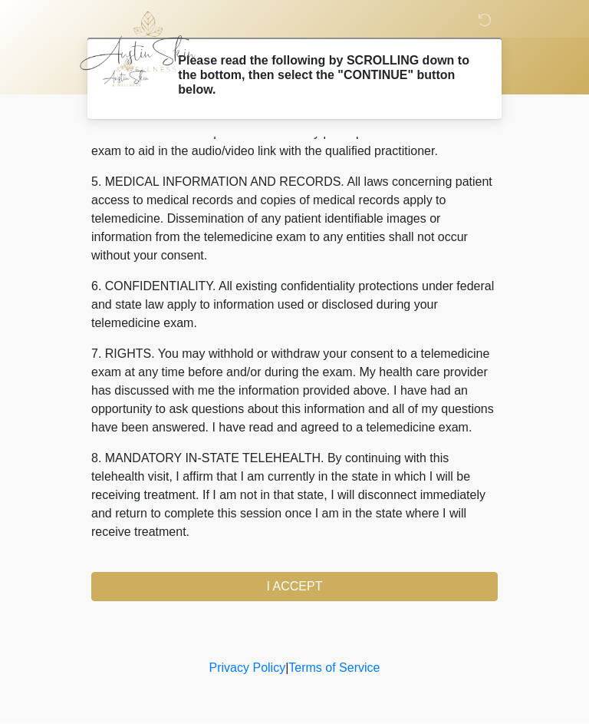
click at [315, 579] on button "I ACCEPT" at bounding box center [294, 586] width 407 height 29
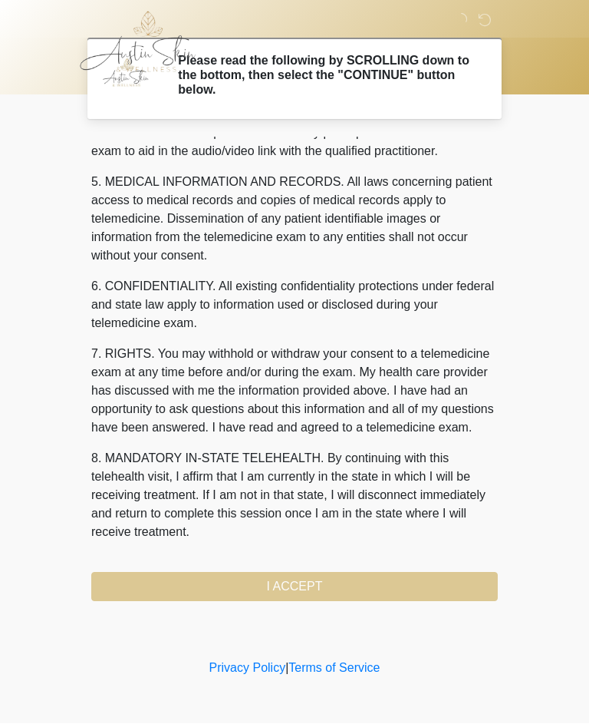
scroll to position [510, 0]
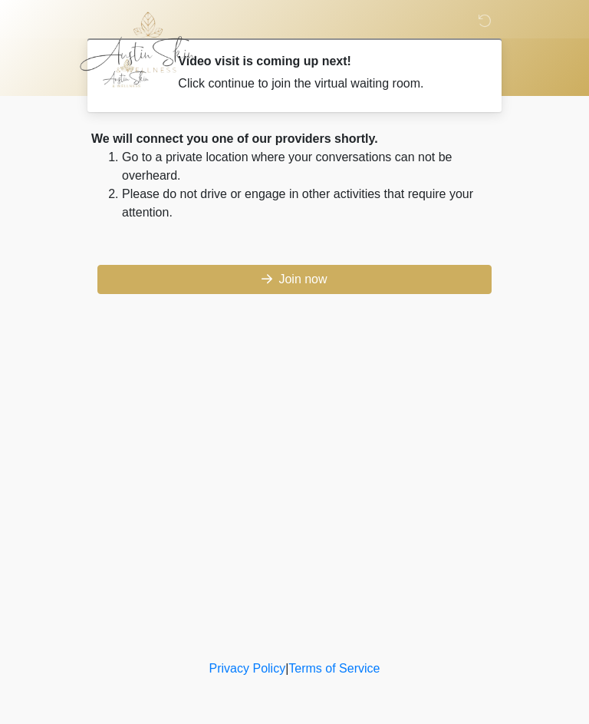
click at [363, 283] on button "Join now" at bounding box center [294, 279] width 394 height 29
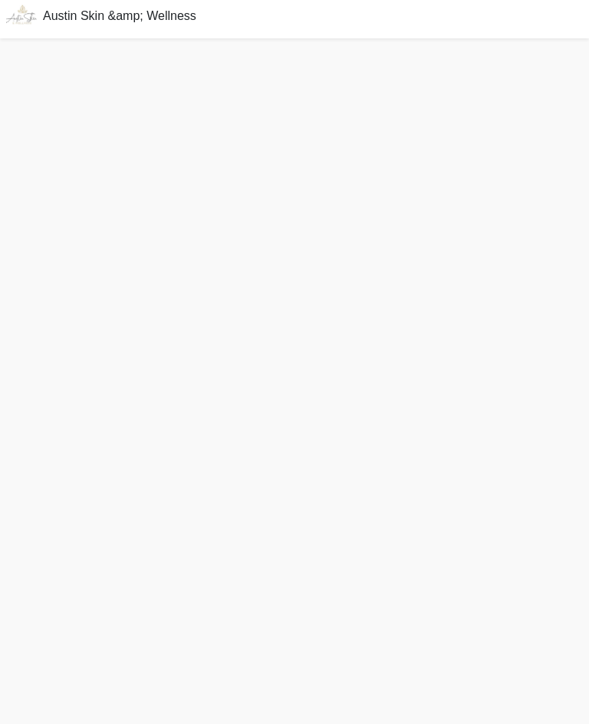
scroll to position [4, 0]
